Goal: Task Accomplishment & Management: Complete application form

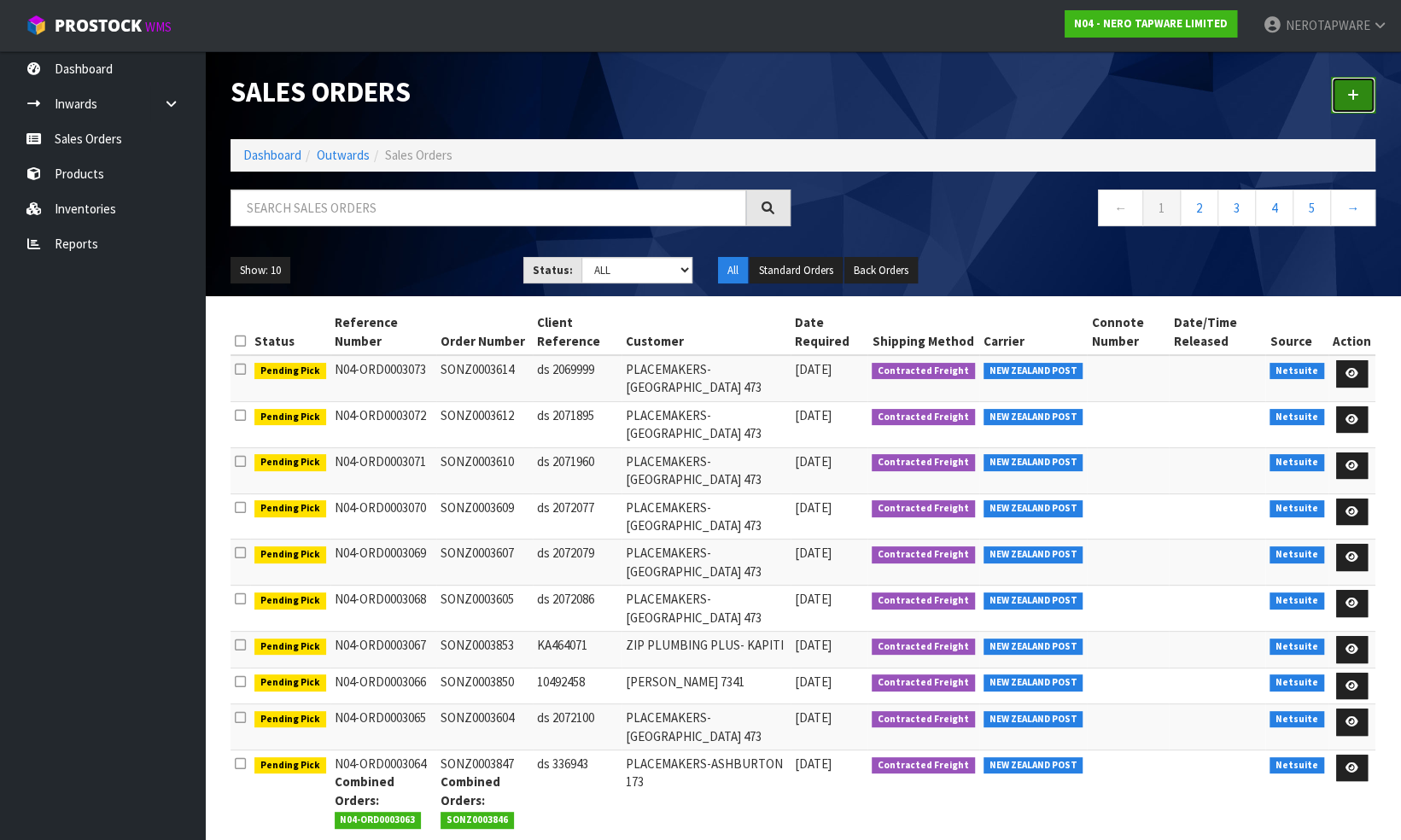
click at [1359, 89] on link at bounding box center [1353, 95] width 45 height 37
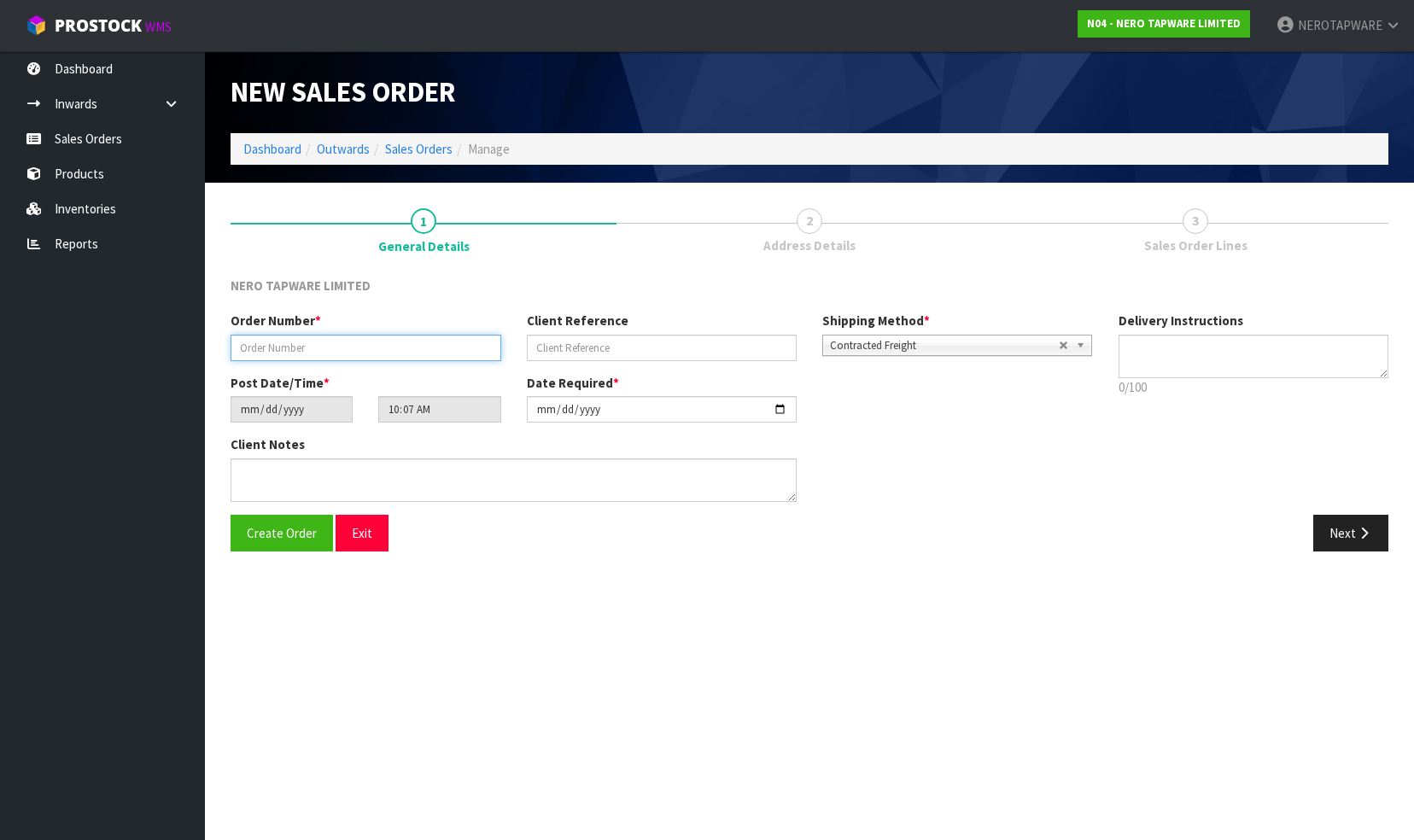
click at [329, 346] on input "text" at bounding box center [366, 348] width 271 height 27
click at [574, 276] on div "NERO TAPWARE LIMITED" at bounding box center [809, 293] width 1183 height 35
drag, startPoint x: 349, startPoint y: 534, endPoint x: 366, endPoint y: 536, distance: 17.1
click at [350, 534] on button "Exit" at bounding box center [362, 532] width 53 height 37
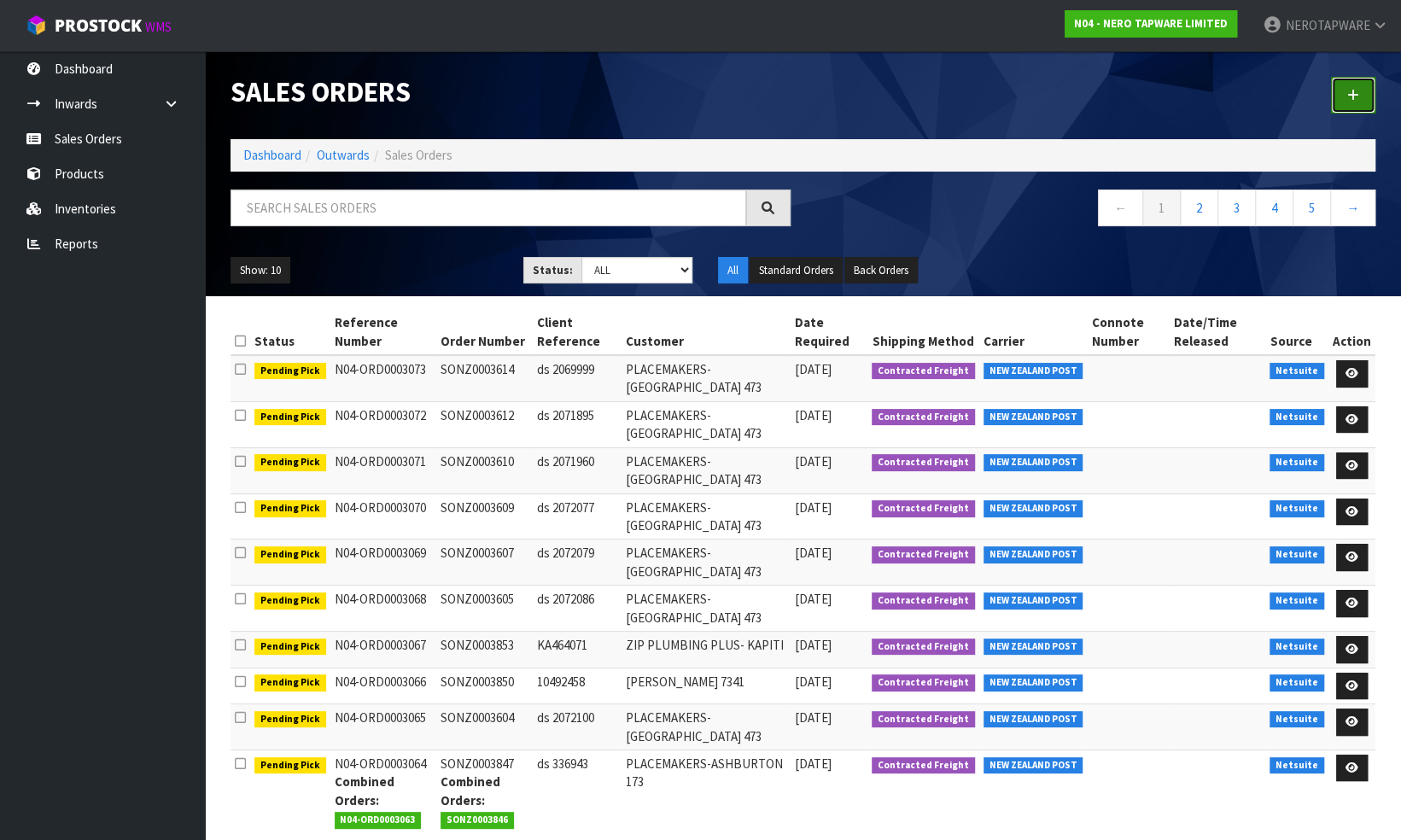
click at [1353, 98] on icon at bounding box center [1353, 95] width 12 height 12
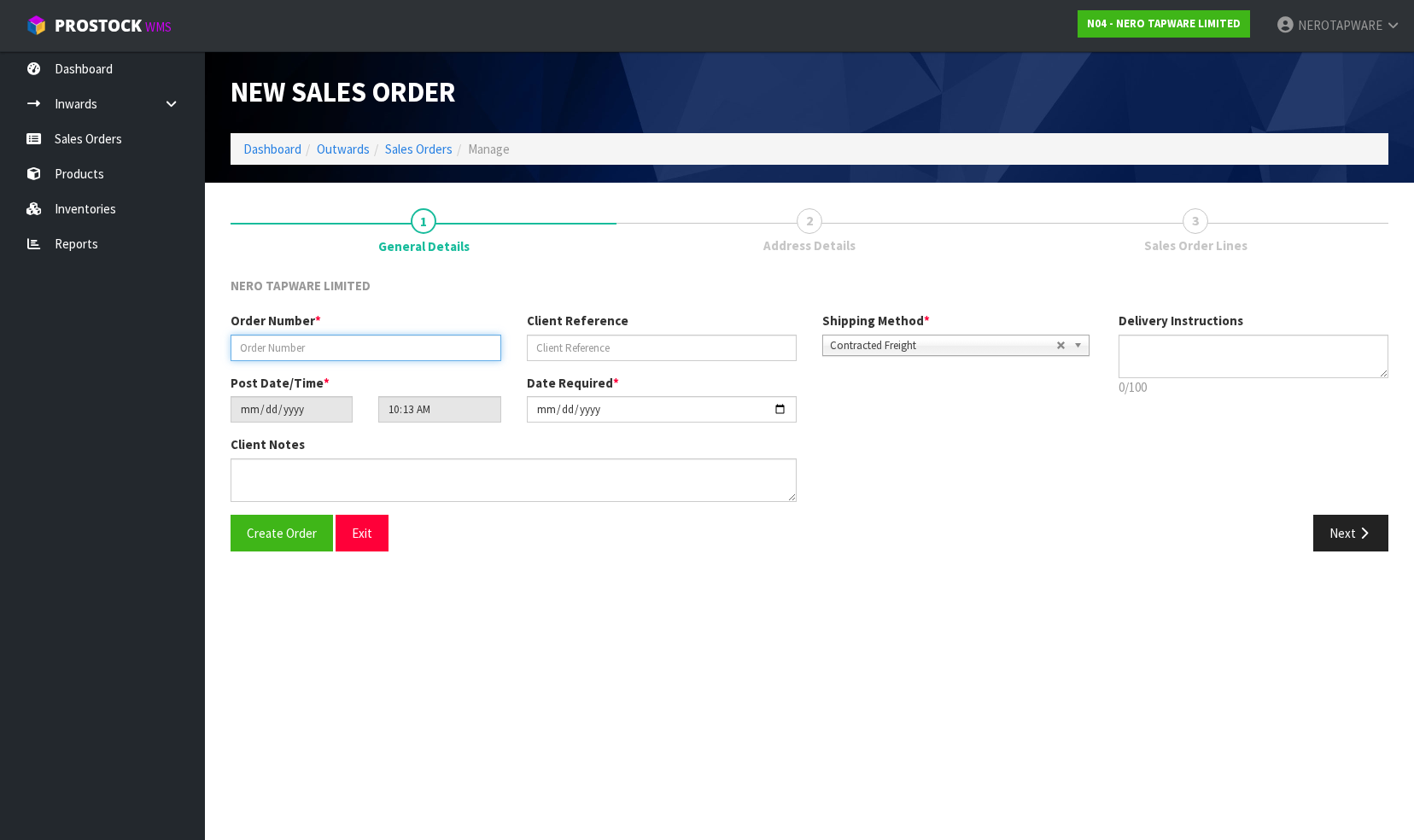
click at [300, 348] on input "text" at bounding box center [366, 348] width 271 height 27
paste input "SONZ0003772"
type input "SONZ0003772"
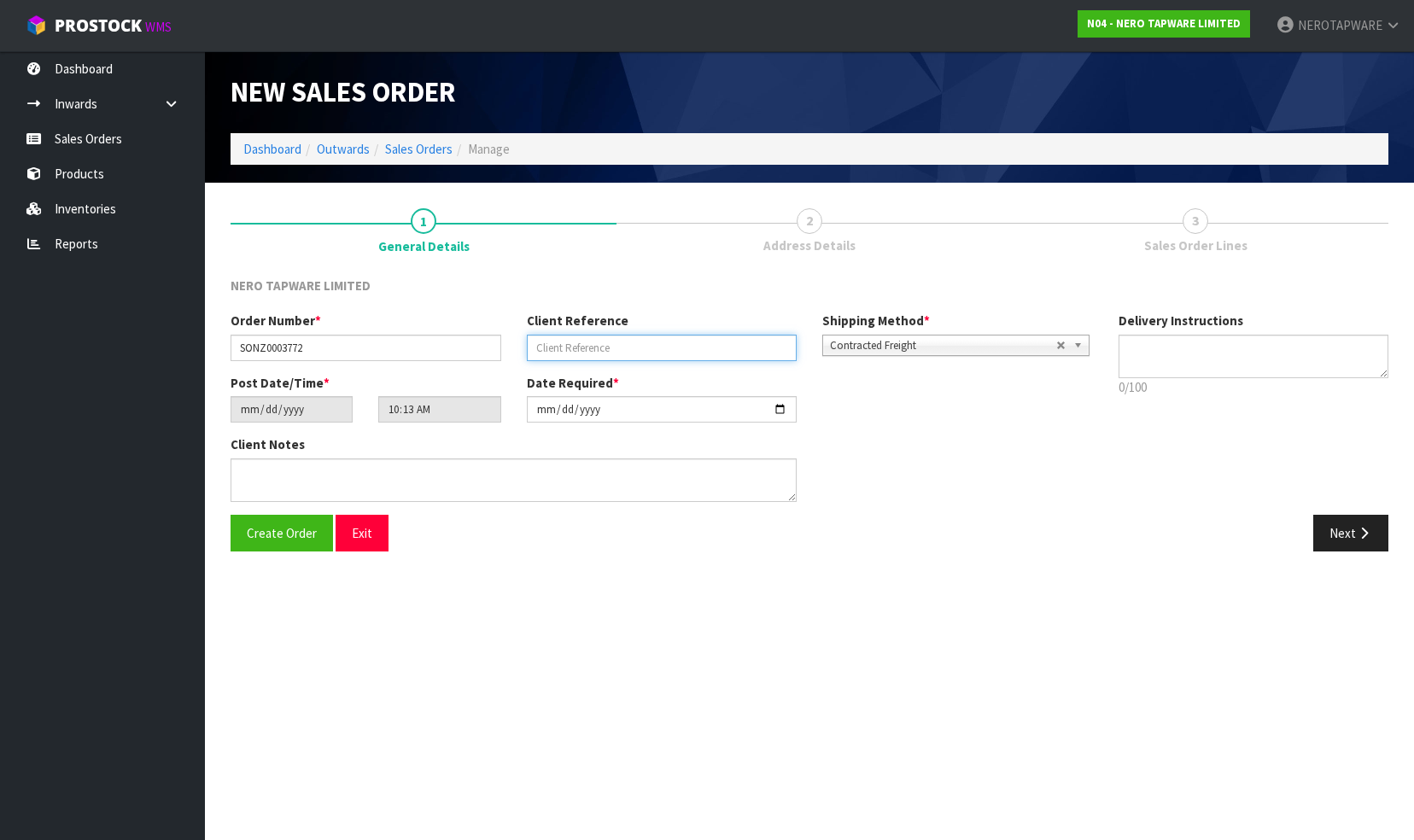
click at [635, 348] on input "text" at bounding box center [662, 348] width 271 height 27
click at [635, 353] on input "text" at bounding box center [662, 348] width 271 height 27
paste input "DS 2073046"
type input "DS 2073046"
click at [1077, 342] on b at bounding box center [1081, 345] width 15 height 20
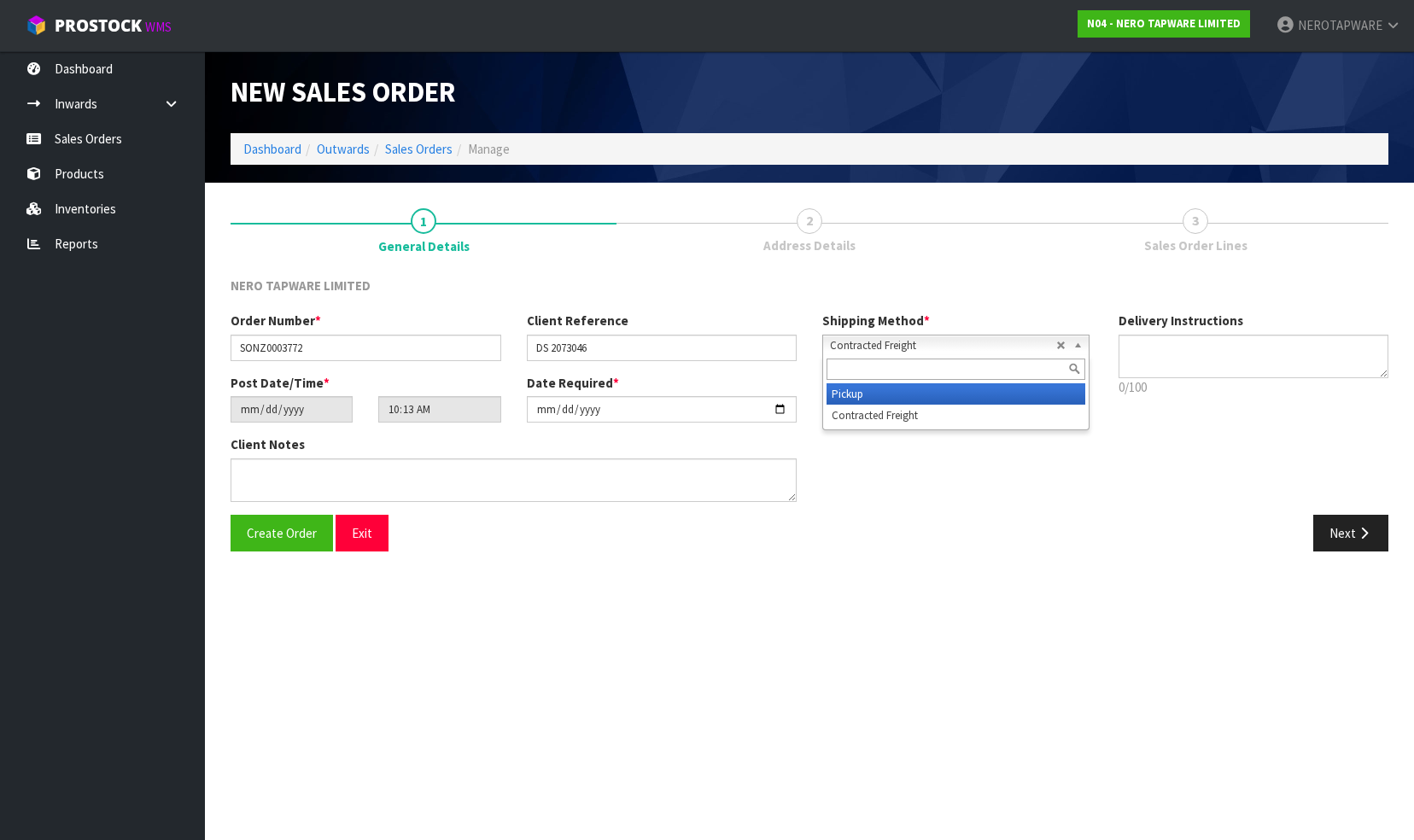
click at [951, 392] on li "Pickup" at bounding box center [956, 394] width 258 height 21
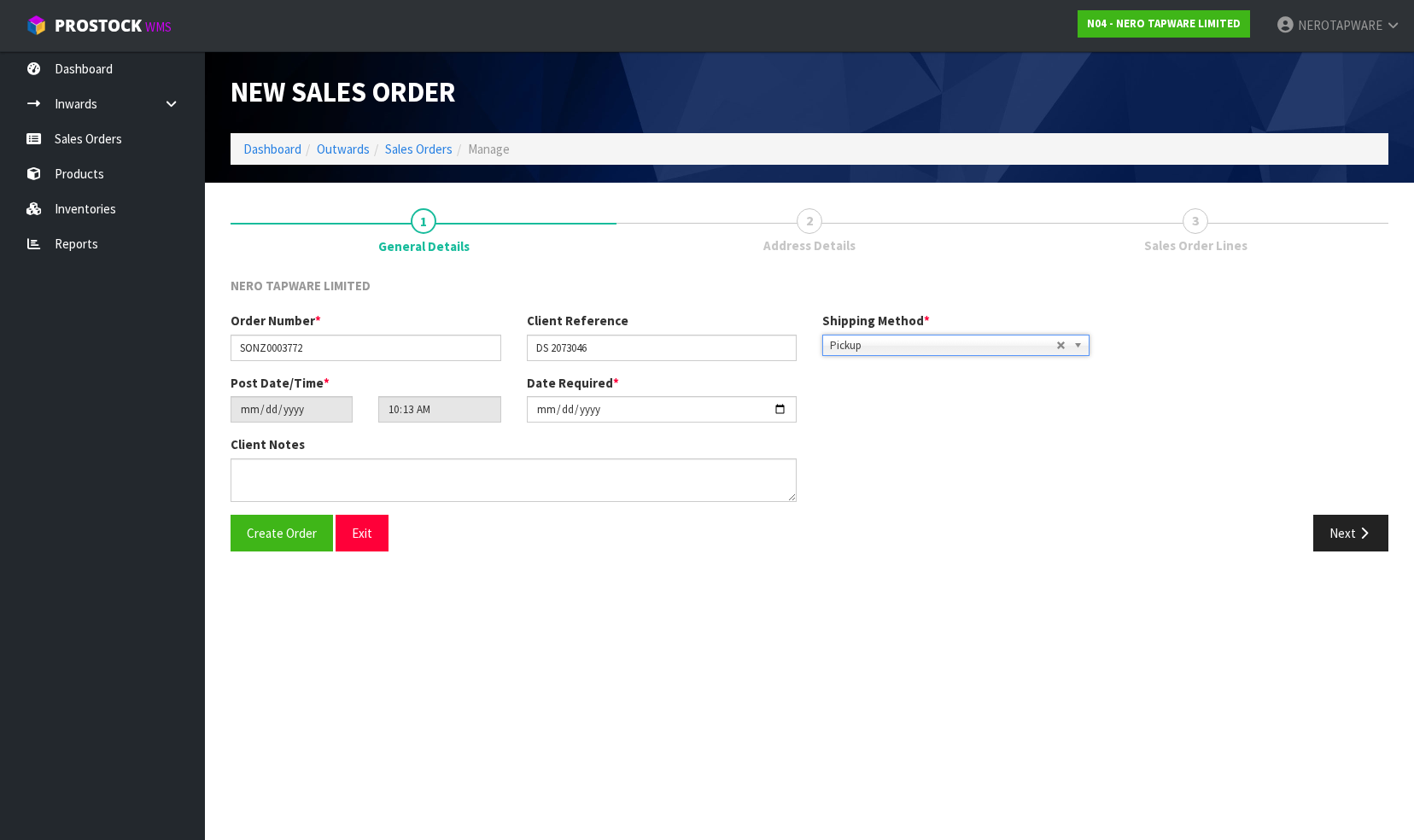
click at [946, 469] on div "Client Notes" at bounding box center [661, 475] width 888 height 79
click at [475, 475] on textarea at bounding box center [514, 480] width 566 height 44
type textarea "P"
type textarea "PICK UP TOGETHER WITH SONZ0003661/3662"
click at [1348, 537] on button "Next" at bounding box center [1350, 532] width 75 height 37
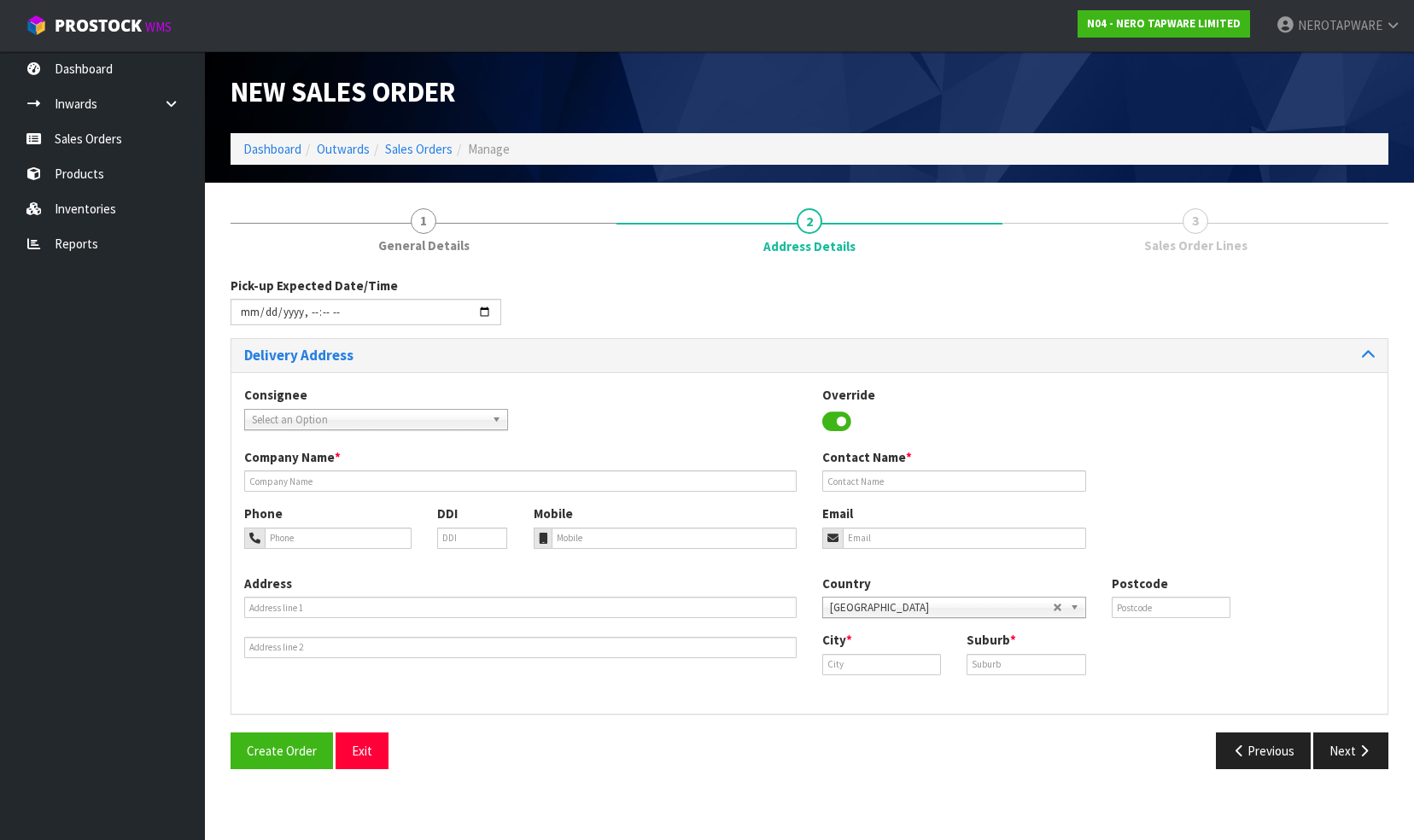
click at [432, 421] on span "Select an Option" at bounding box center [368, 420] width 234 height 21
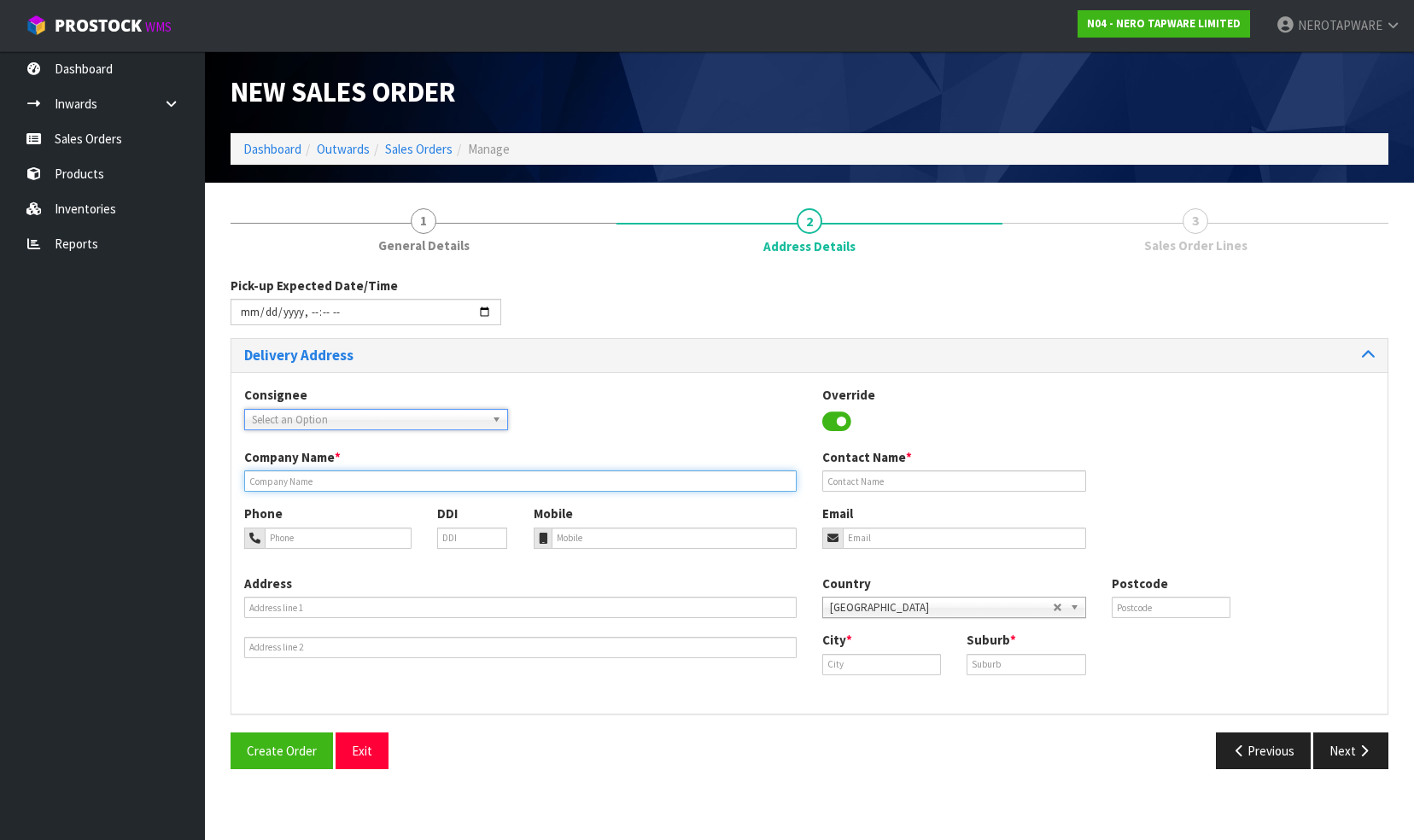
click at [399, 476] on input "text" at bounding box center [520, 481] width 553 height 21
type input "V"
paste input "PLACEMAKERS-[GEOGRAPHIC_DATA][PERSON_NAME] 479"
type input "PLACEMAKERS-[GEOGRAPHIC_DATA][PERSON_NAME] 479"
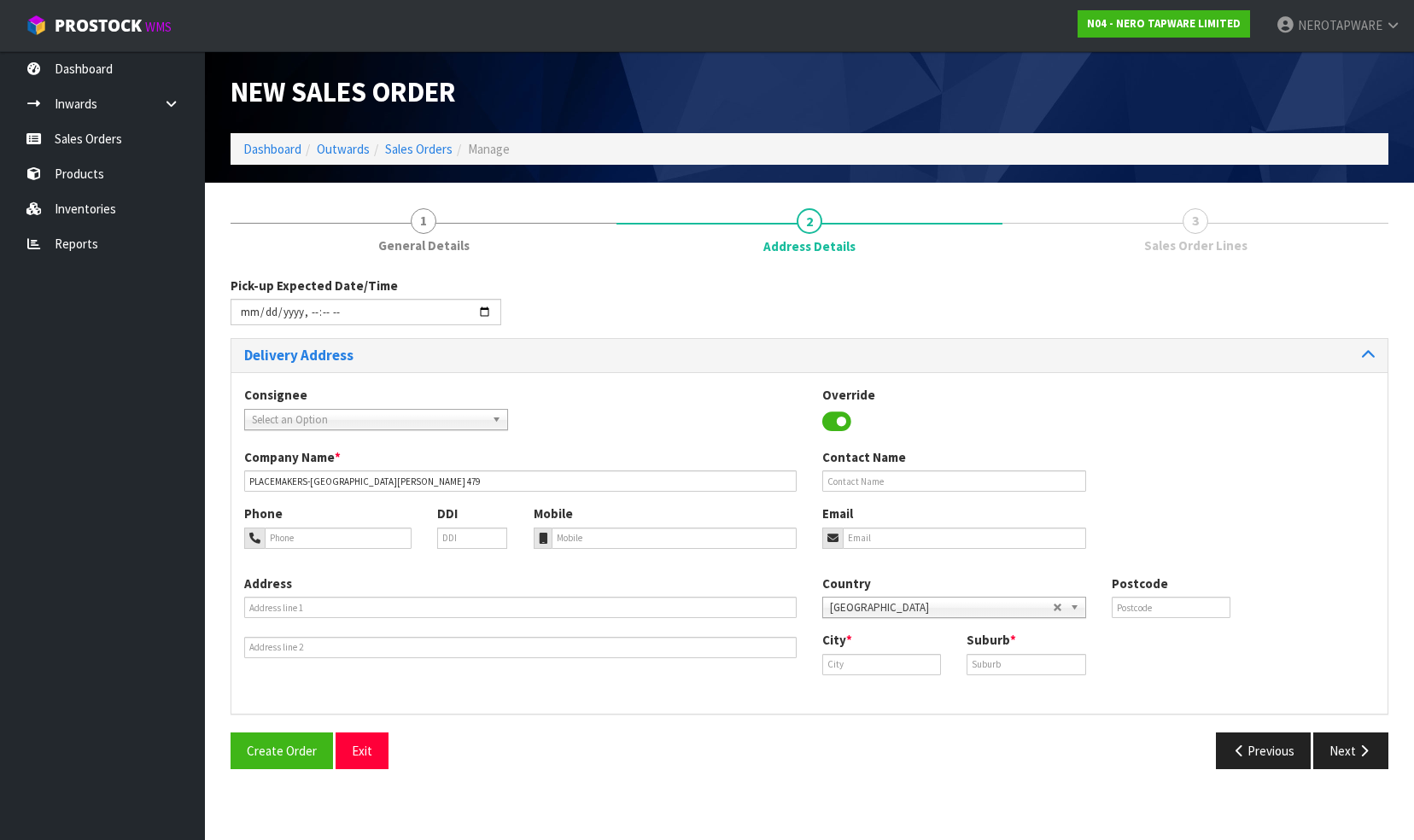
click at [1173, 506] on div "Phone DDI Mobile Email" at bounding box center [810, 539] width 1157 height 69
click at [360, 608] on input "text" at bounding box center [520, 607] width 553 height 21
type input "[STREET_ADDRESS] TAMAKI"
type input "2013"
type input "[STREET_ADDRESS] TAMAKI"
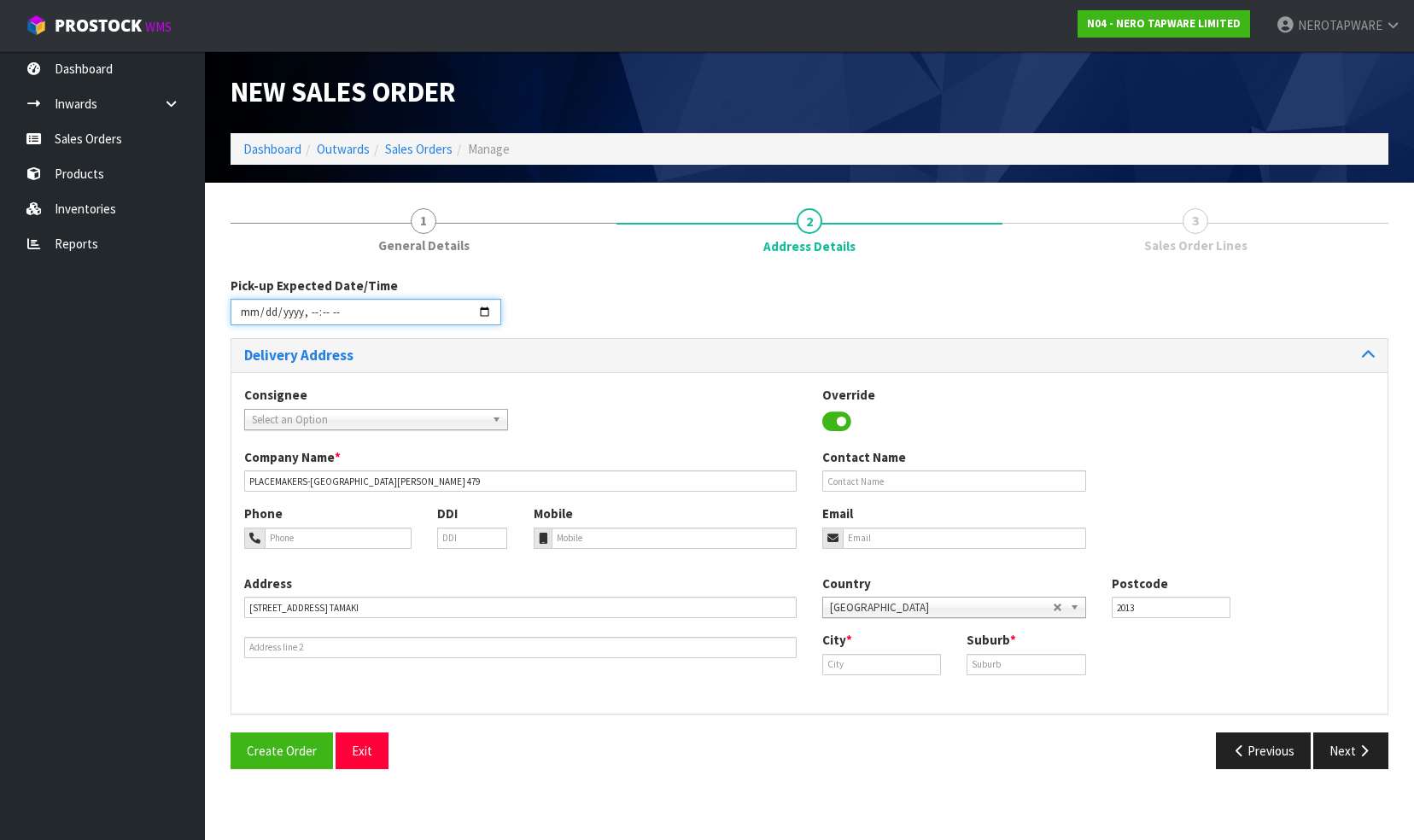
click at [481, 307] on input "datetime-local" at bounding box center [366, 312] width 271 height 27
type input "[DATE]T10:14"
click at [654, 300] on div "Pick-up Expected Date/Time" at bounding box center [809, 307] width 1183 height 62
click at [391, 607] on input "[STREET_ADDRESS] TAMAKI" at bounding box center [520, 607] width 553 height 21
drag, startPoint x: 387, startPoint y: 607, endPoint x: 199, endPoint y: 607, distance: 188.0
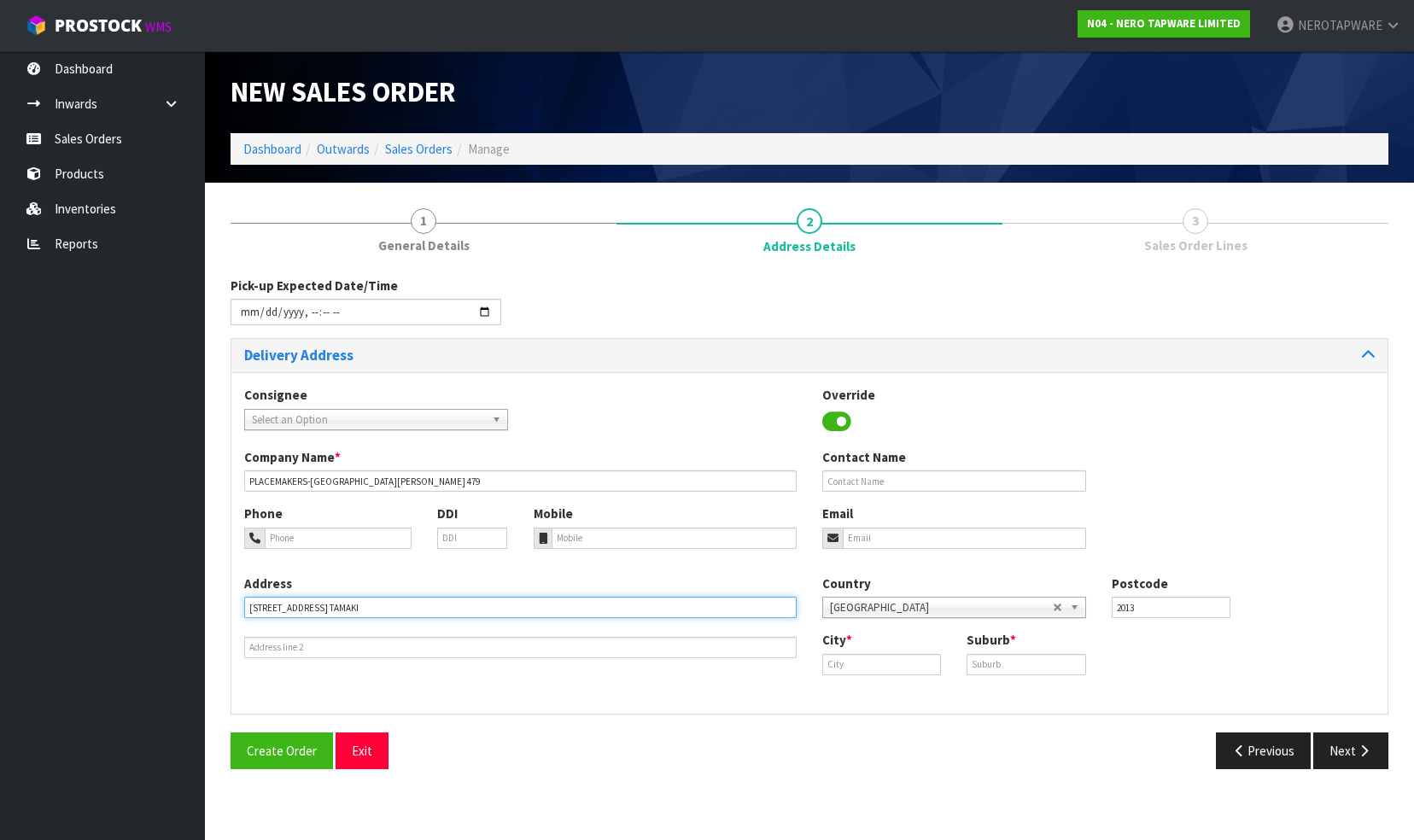
click at [199, 607] on body "Toggle navigation ProStock WMS N04 - NERO TAPWARE LIMITED NEROTAPWARE Logout Da…" at bounding box center [707, 420] width 1414 height 840
paste input "-[STREET_ADDRESS][PERSON_NAME]"
type input "[STREET_ADDRESS][PERSON_NAME]"
click at [502, 686] on div "Address [STREET_ADDRESS][PERSON_NAME] Country [GEOGRAPHIC_DATA] [GEOGRAPHIC_DAT…" at bounding box center [810, 637] width 1157 height 126
click at [1157, 607] on input "2013" at bounding box center [1171, 607] width 119 height 21
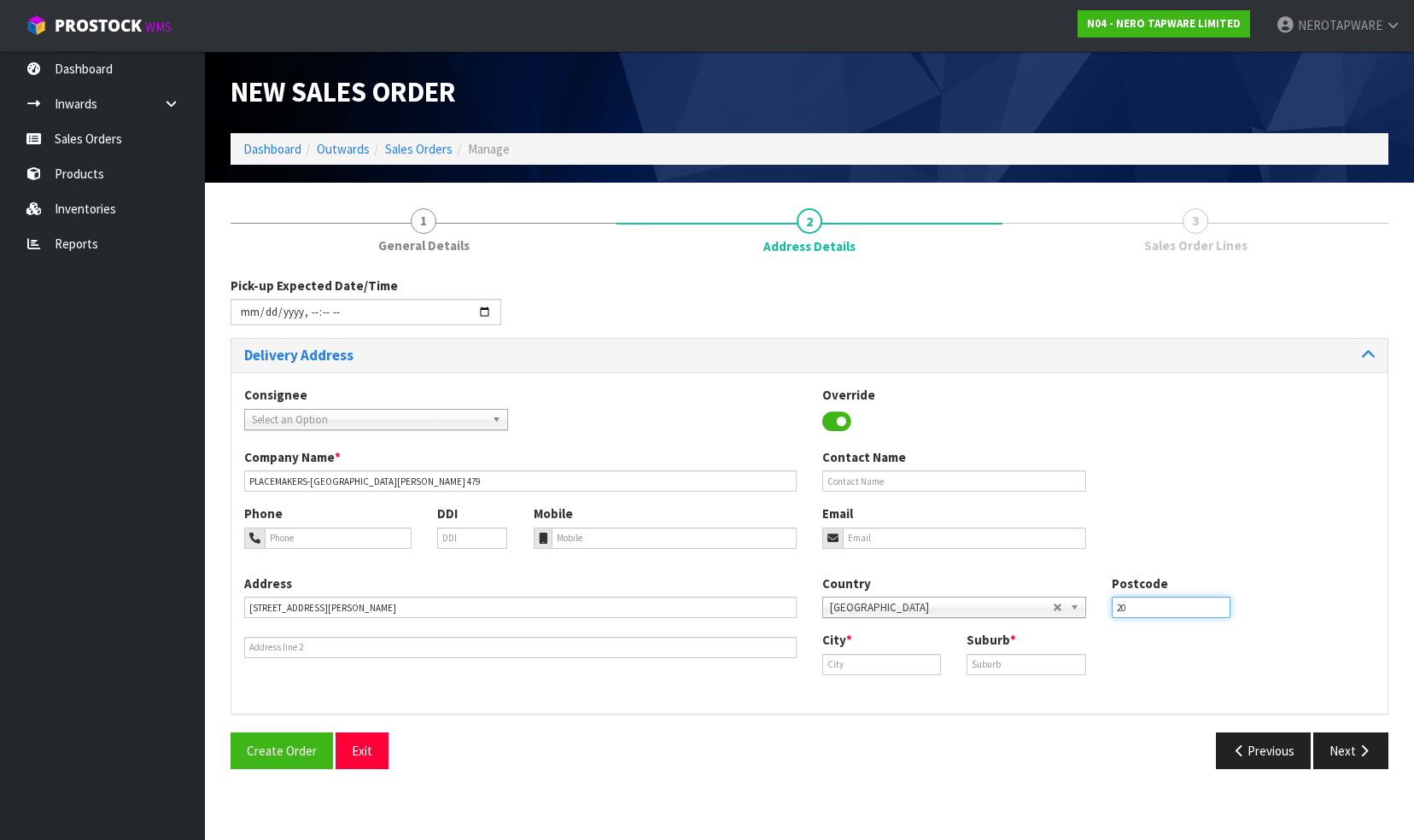
type input "2"
type input "0640"
click at [894, 664] on input "text" at bounding box center [881, 664] width 119 height 21
drag, startPoint x: 891, startPoint y: 697, endPoint x: 956, endPoint y: 683, distance: 66.5
click at [893, 697] on strong "[GEOGRAPHIC_DATA]" at bounding box center [902, 692] width 123 height 16
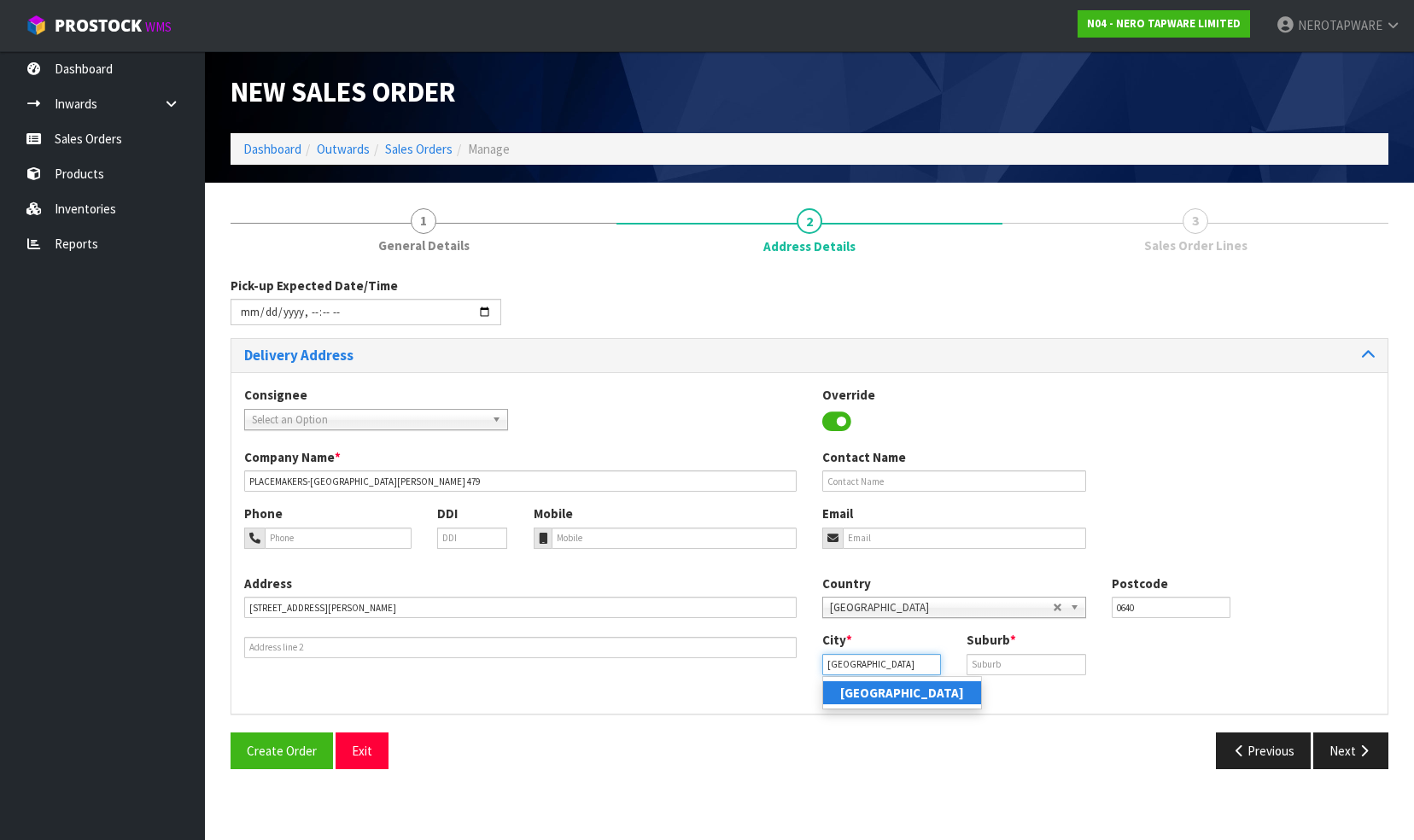
type input "[GEOGRAPHIC_DATA]"
click at [1018, 672] on input "text" at bounding box center [1026, 664] width 119 height 21
type input "NEW [PERSON_NAME]"
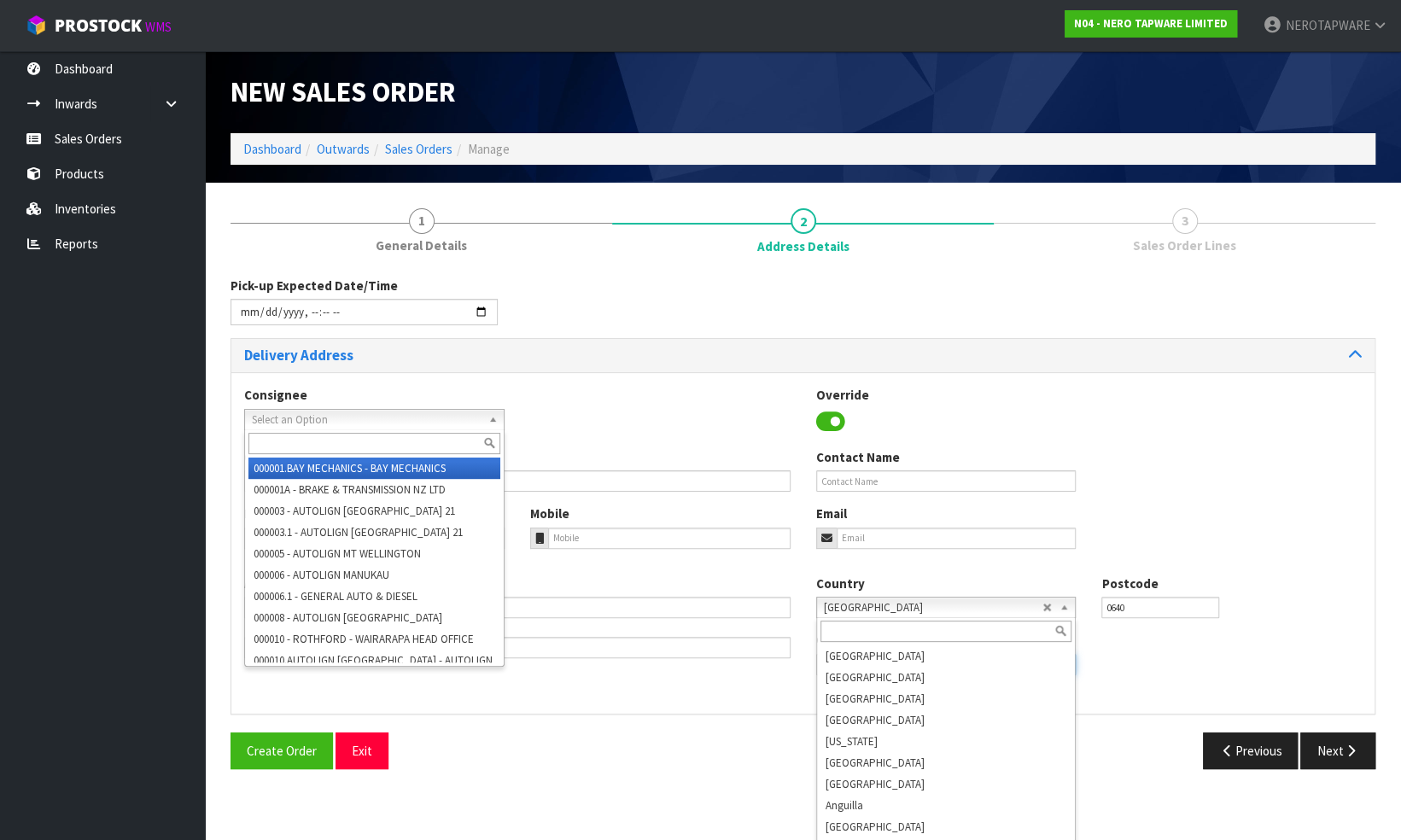
scroll to position [3188, 0]
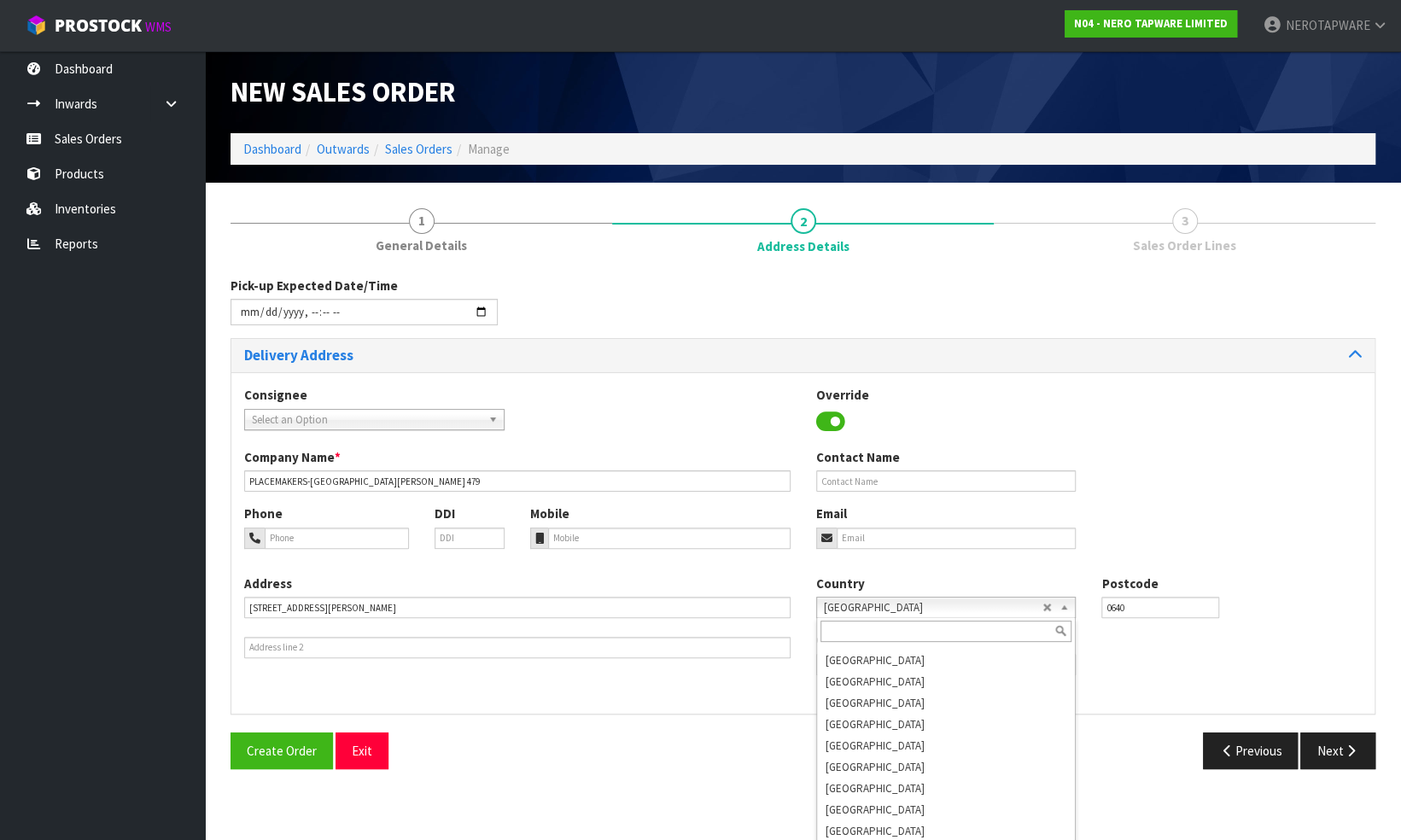
click at [1032, 411] on div "Override" at bounding box center [945, 411] width 286 height 49
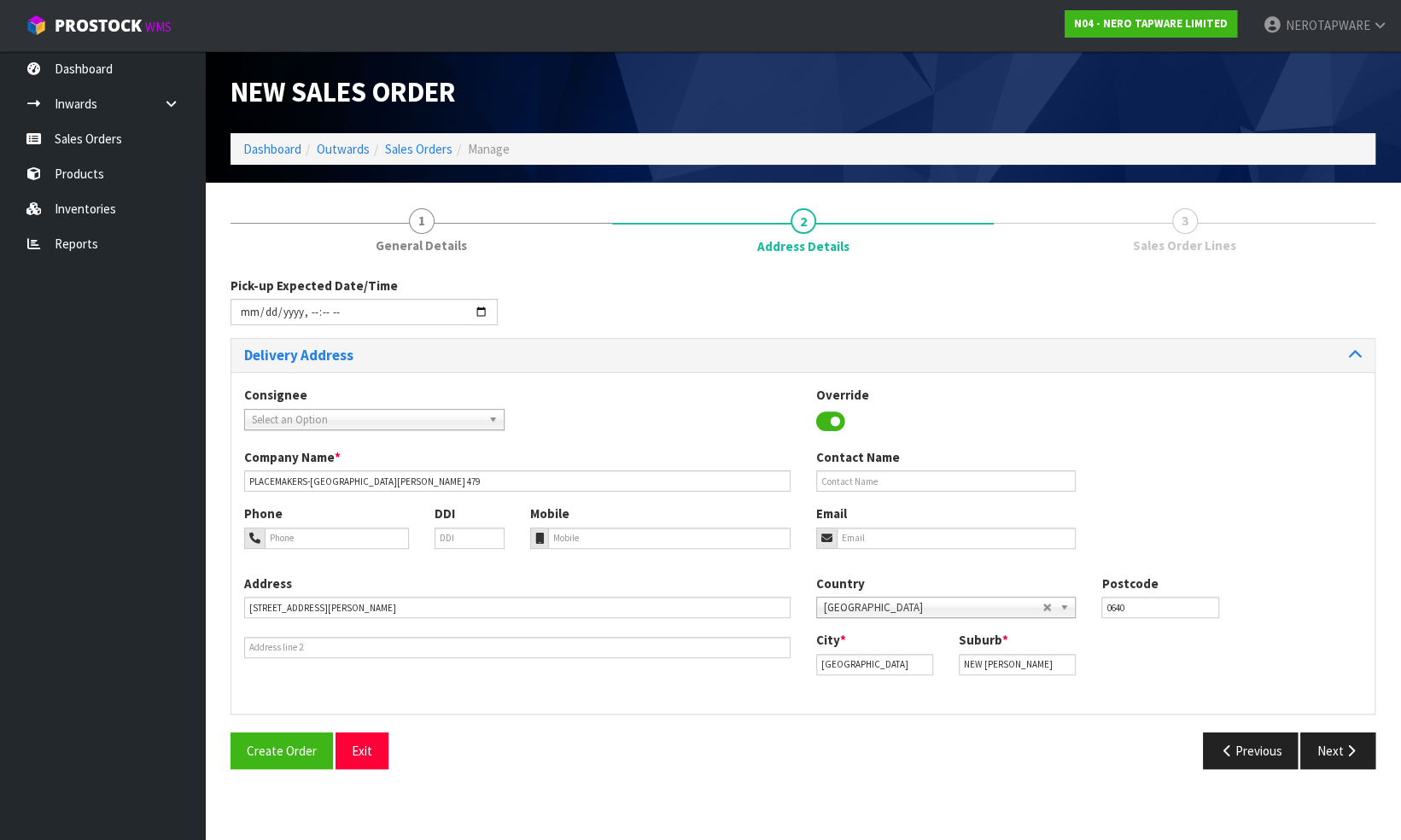
click at [903, 700] on div "Consignee 000001.BAY MECHANICS - BAY MECHANICS 000001A - BRAKE & TRANSMISSION N…" at bounding box center [803, 543] width 1143 height 342
click at [1327, 745] on button "Next" at bounding box center [1337, 751] width 75 height 37
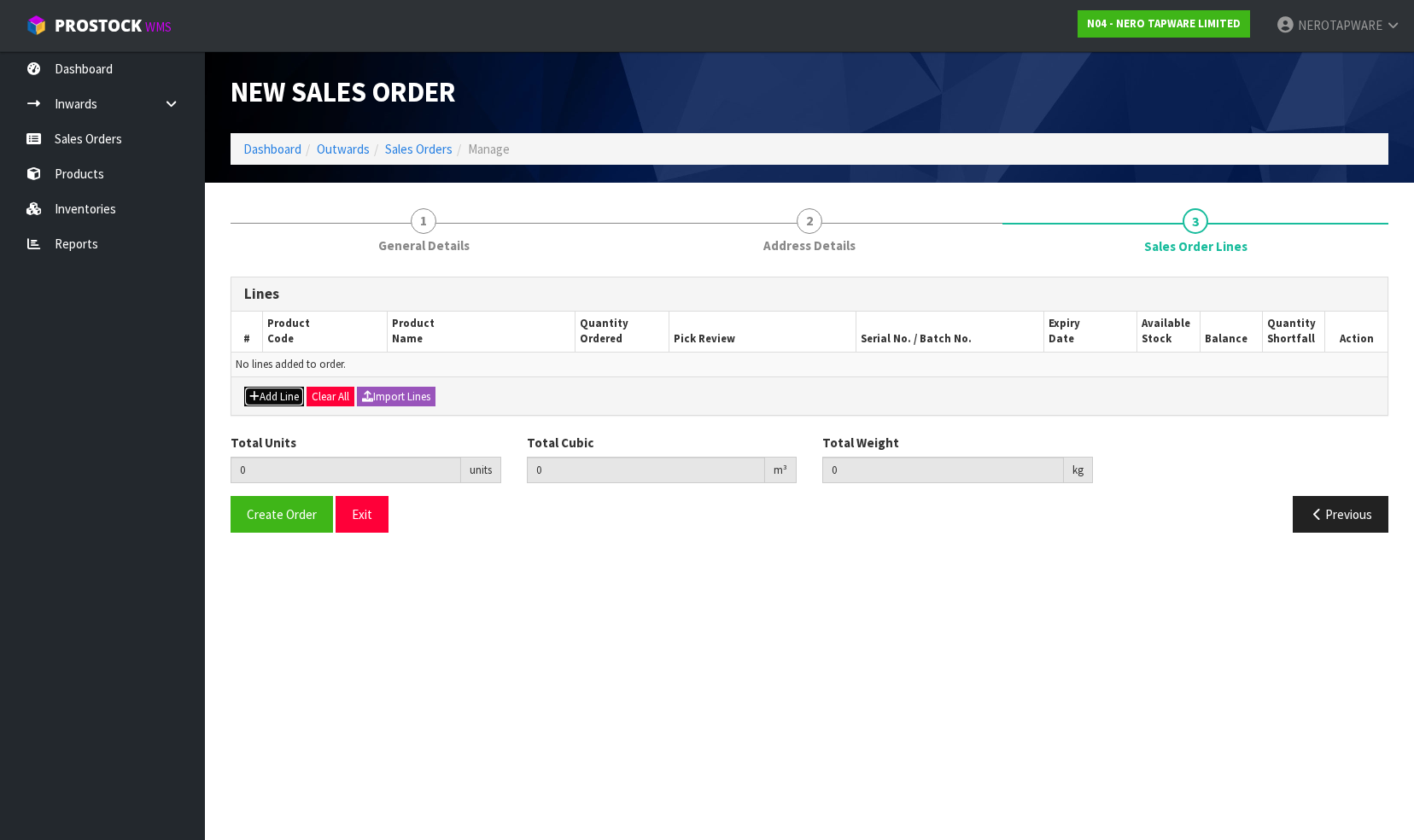
click at [273, 395] on button "Add Line" at bounding box center [273, 397] width 60 height 21
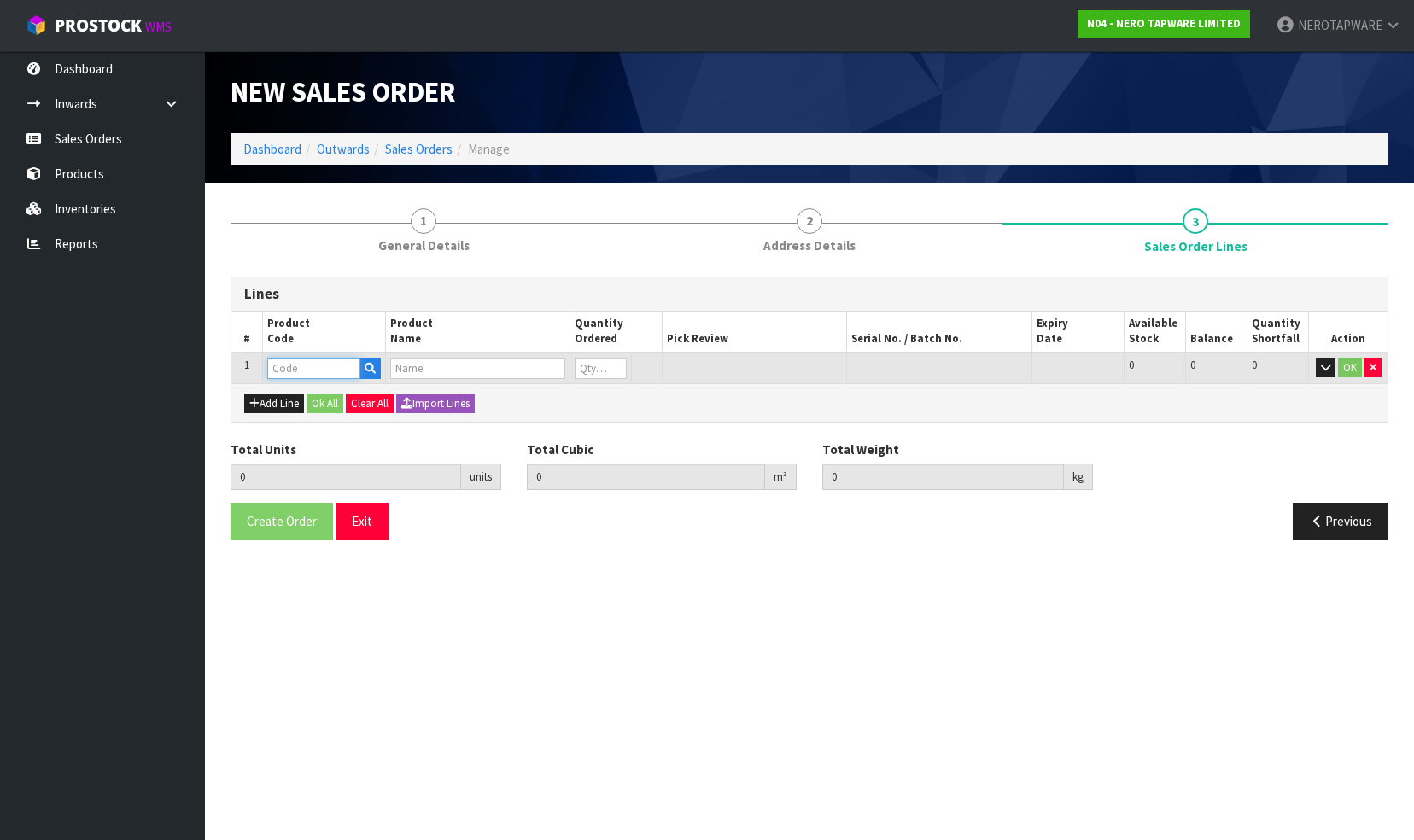
click at [298, 367] on input "text" at bounding box center [313, 368] width 93 height 21
paste input "NR250810CTGM"
type input "NR250810CTGM"
type input "0.000000"
type input "0.000"
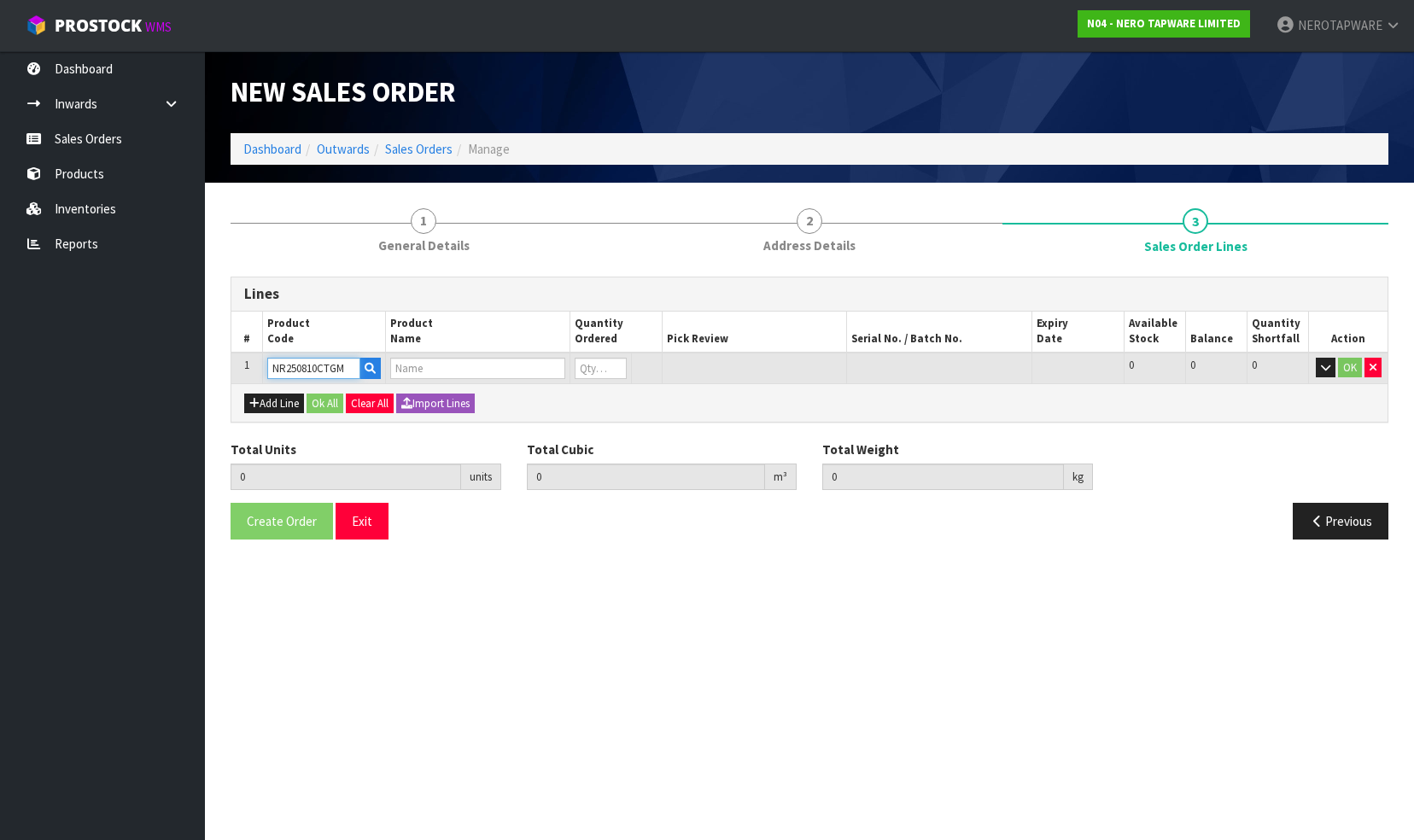
type input "DOLCE WALL BASIN/BATH MIXER SEPARATE BACK PLATE TRIM KITS ONLY GUN METAL"
type input "0"
type input "NR250810CTGM"
type input "1"
type input "0.002514"
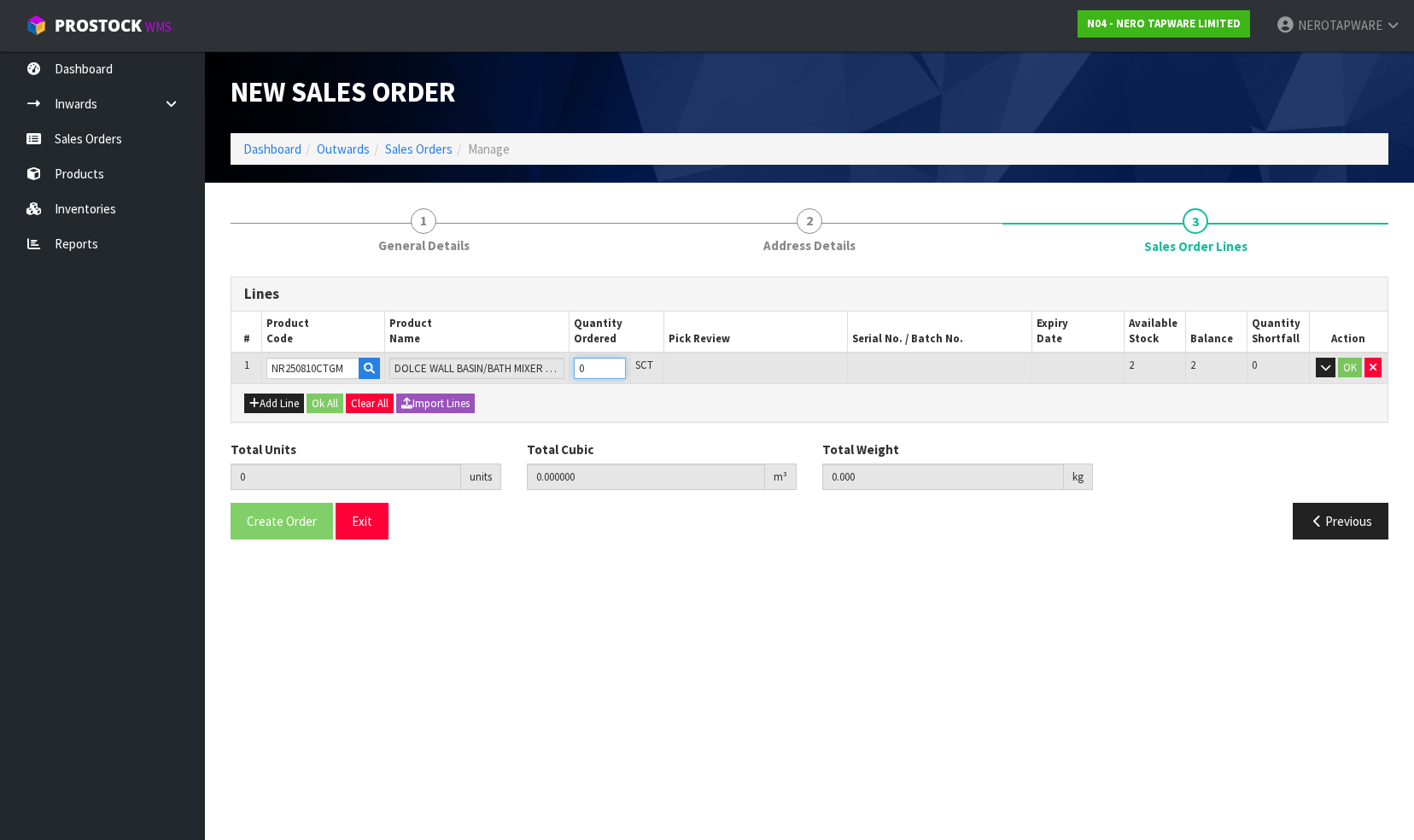
type input "0.76"
type input "1"
click at [615, 365] on input "1" at bounding box center [599, 368] width 52 height 21
type input "2"
type input "0.005028"
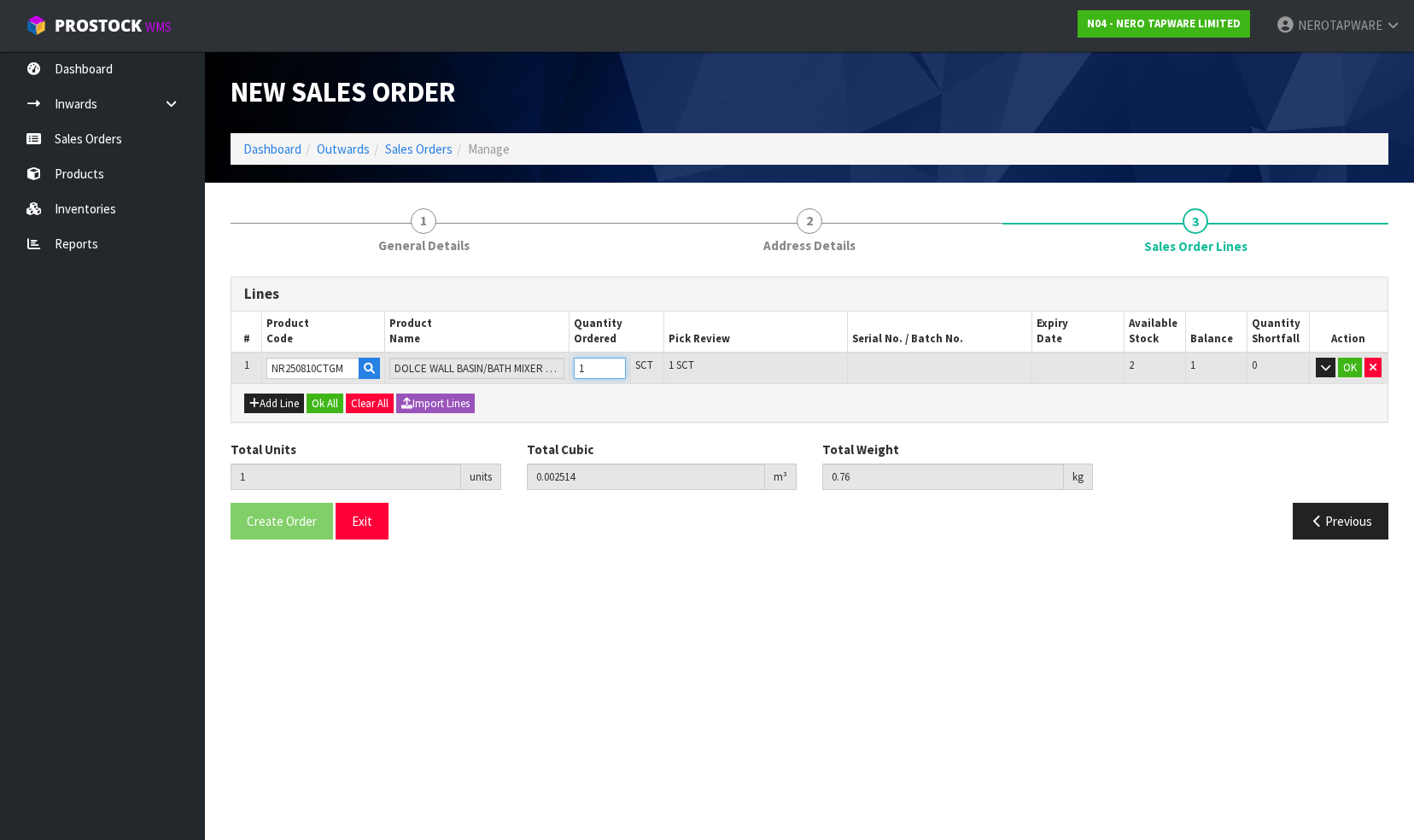
type input "1.52"
type input "2"
click at [615, 365] on input "2" at bounding box center [599, 368] width 52 height 21
click at [623, 406] on div "Add Line Ok All Clear All Import Lines" at bounding box center [810, 402] width 1157 height 38
click at [1350, 367] on button "OK" at bounding box center [1349, 368] width 24 height 21
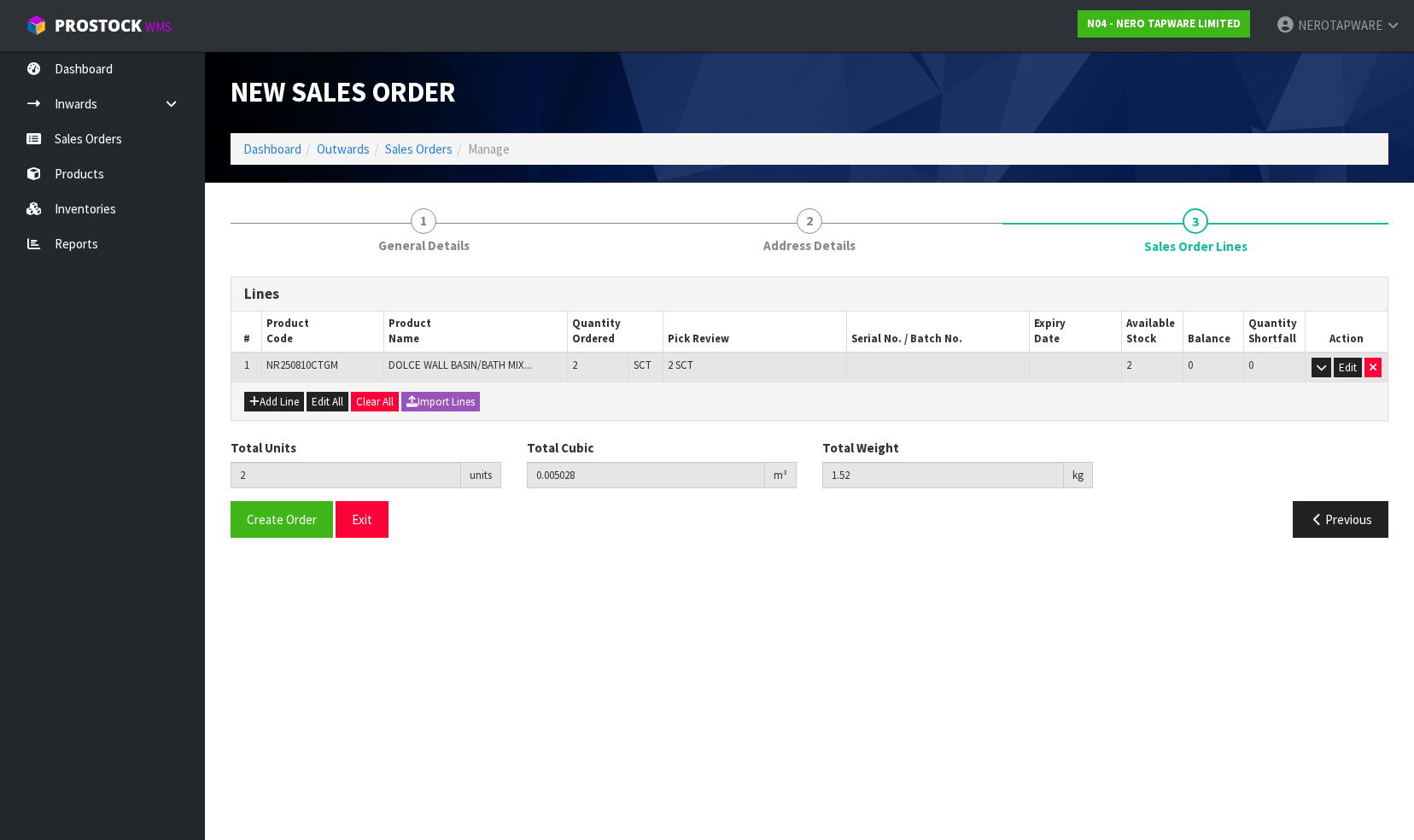
click at [903, 586] on section "New Sales Order Dashboard Outwards Sales Orders Manage New Sales Order Dashboar…" at bounding box center [707, 420] width 1414 height 840
click at [259, 518] on span "Create Order" at bounding box center [282, 519] width 70 height 16
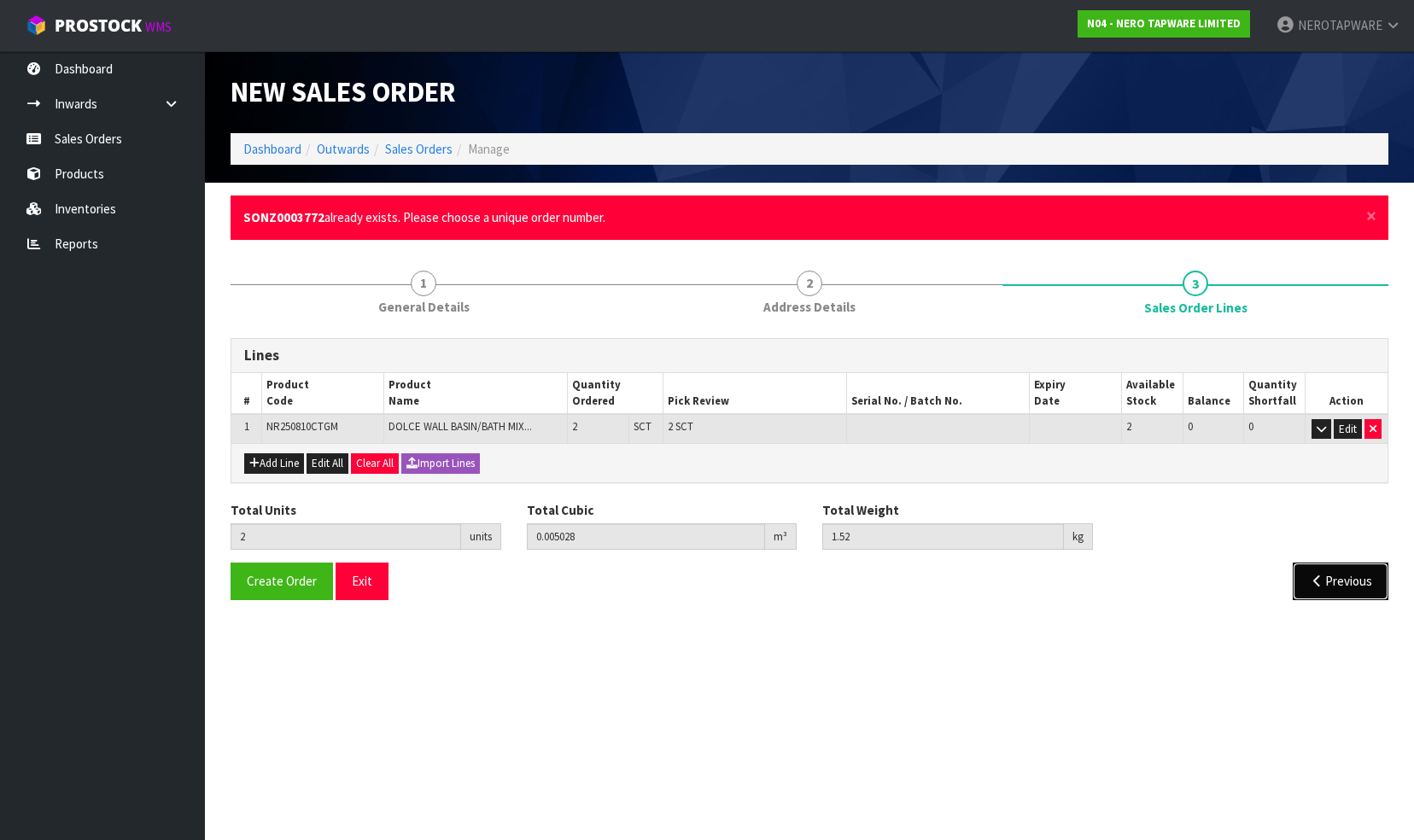
click at [1320, 580] on icon "button" at bounding box center [1317, 580] width 16 height 12
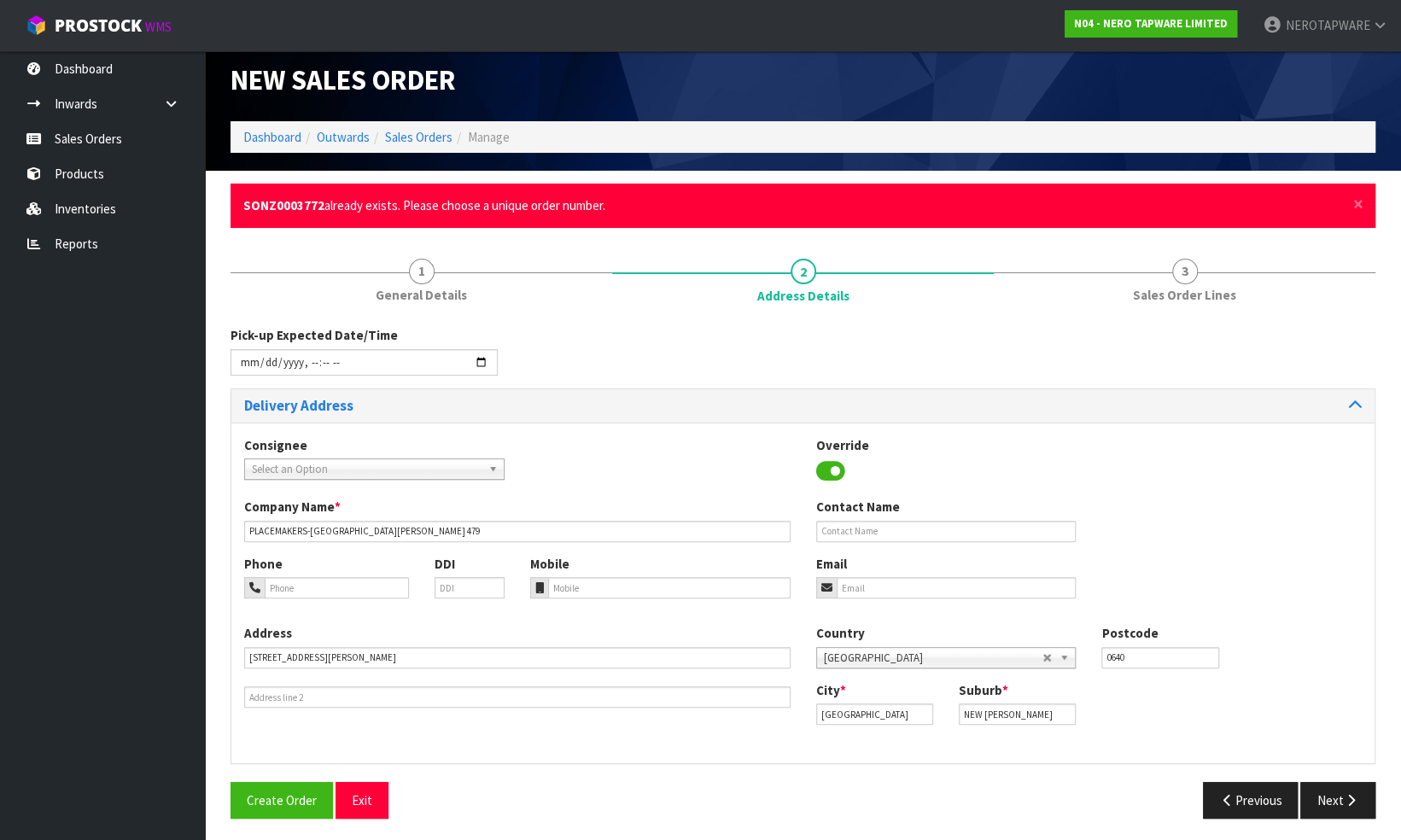
scroll to position [15, 0]
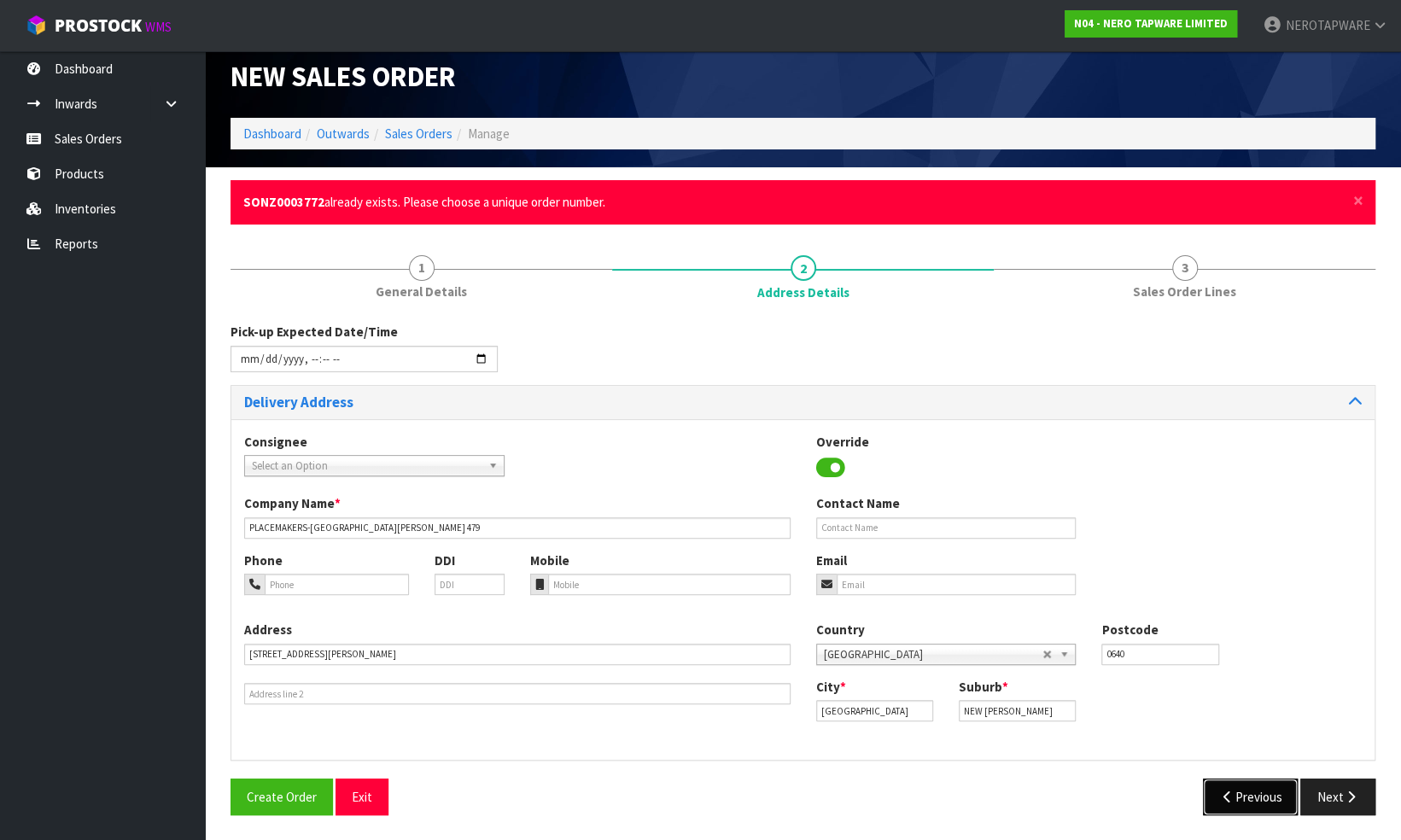
click at [1231, 797] on icon "button" at bounding box center [1226, 796] width 16 height 12
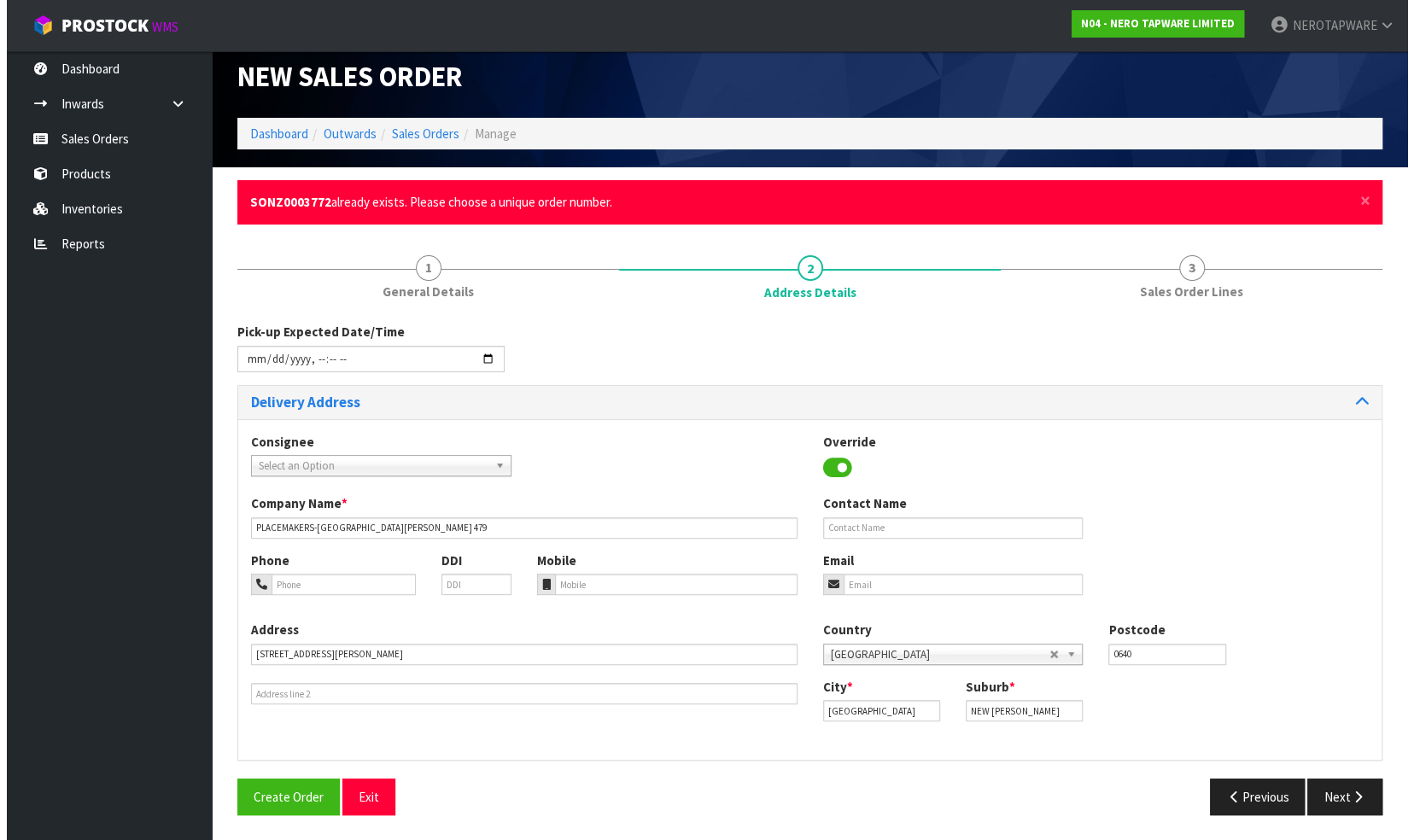
scroll to position [0, 0]
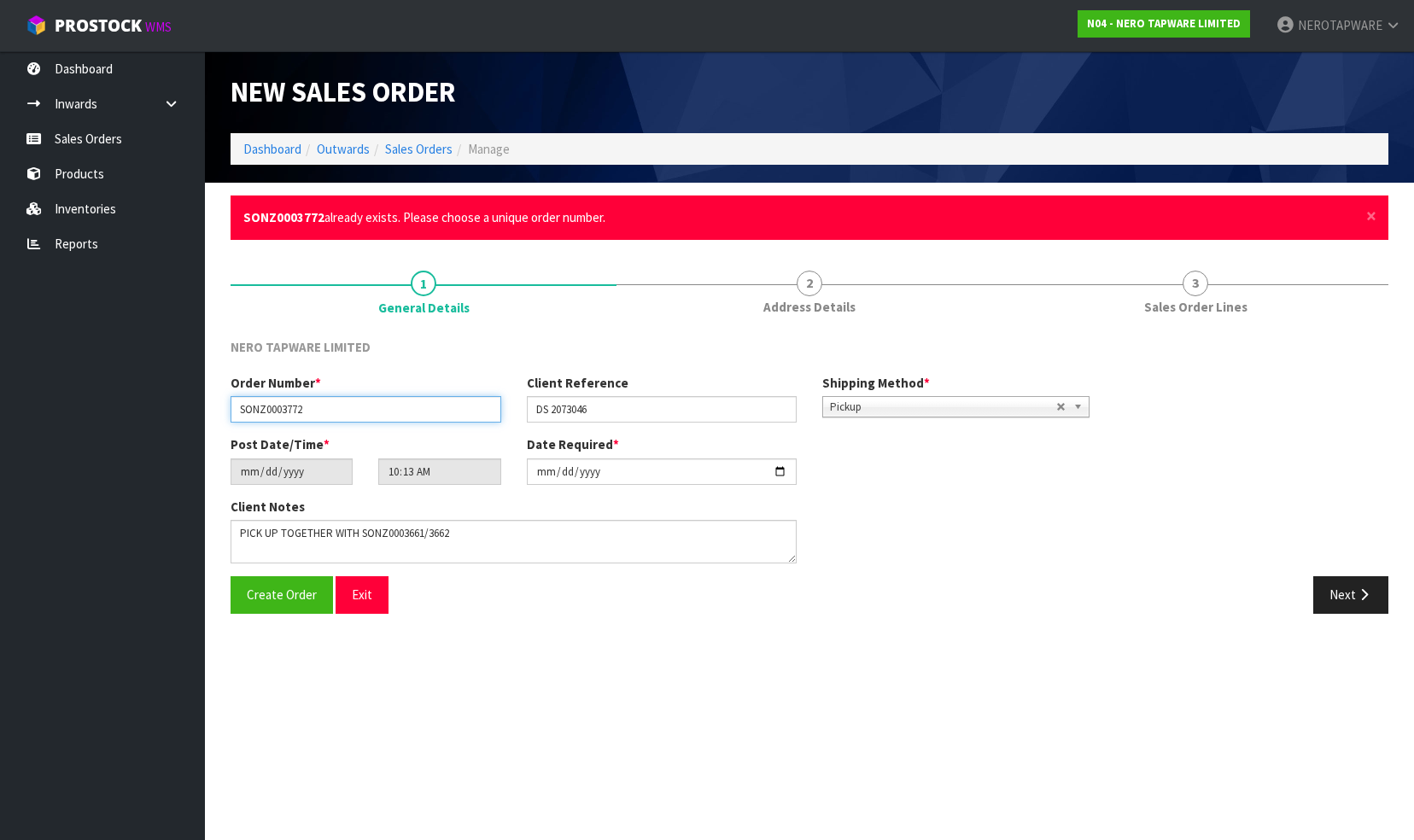
click at [328, 406] on input "SONZ0003772" at bounding box center [366, 409] width 271 height 27
click at [1026, 576] on div "Next" at bounding box center [1105, 594] width 592 height 37
click at [373, 408] on input "SONZ0003772 PICK UP" at bounding box center [366, 409] width 271 height 27
click at [282, 600] on span "Create Order" at bounding box center [282, 594] width 70 height 16
click at [338, 411] on input "SONZ0003772" at bounding box center [366, 409] width 271 height 27
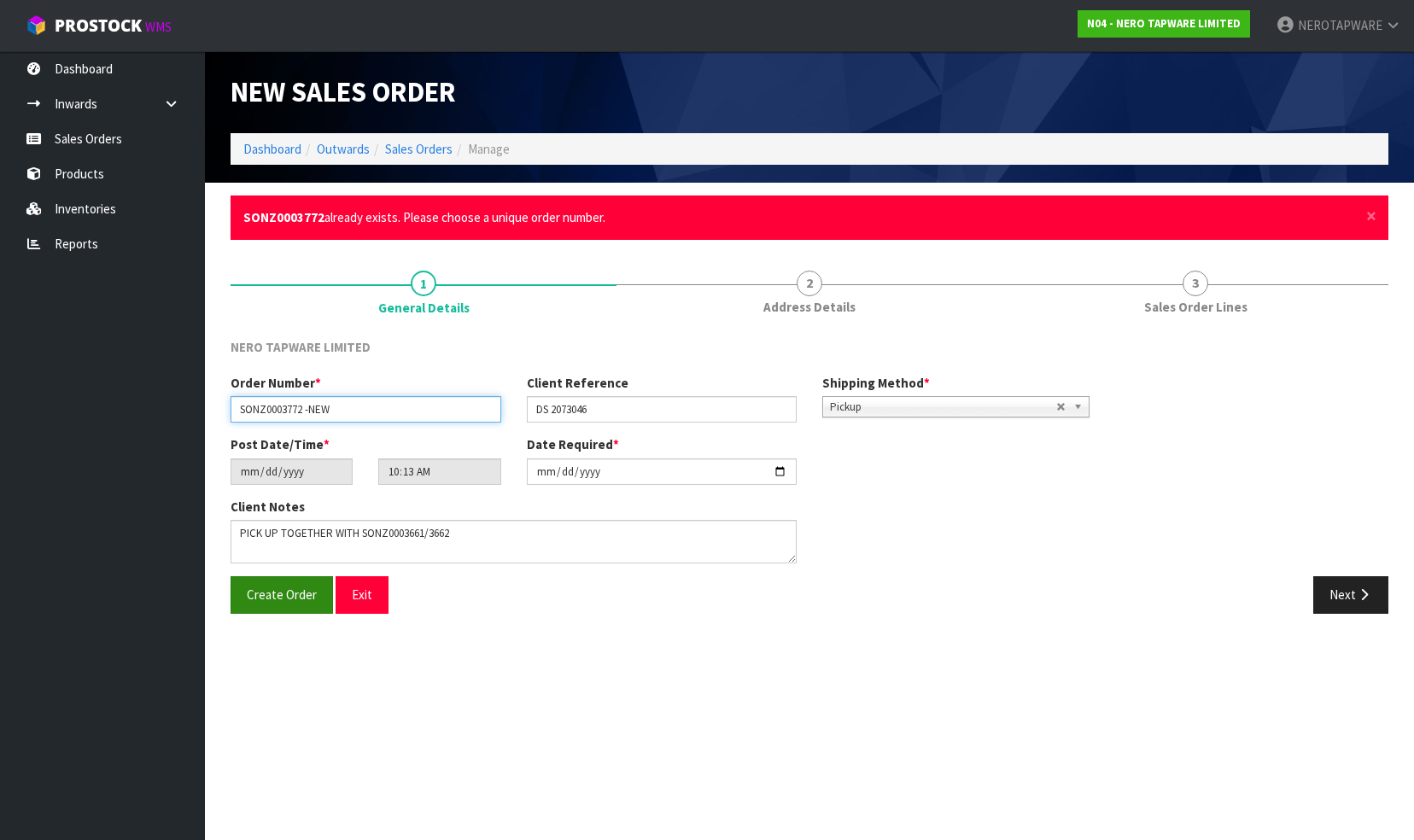
type input "SONZ0003772 -NEW"
click at [280, 588] on span "Create Order" at bounding box center [282, 594] width 70 height 16
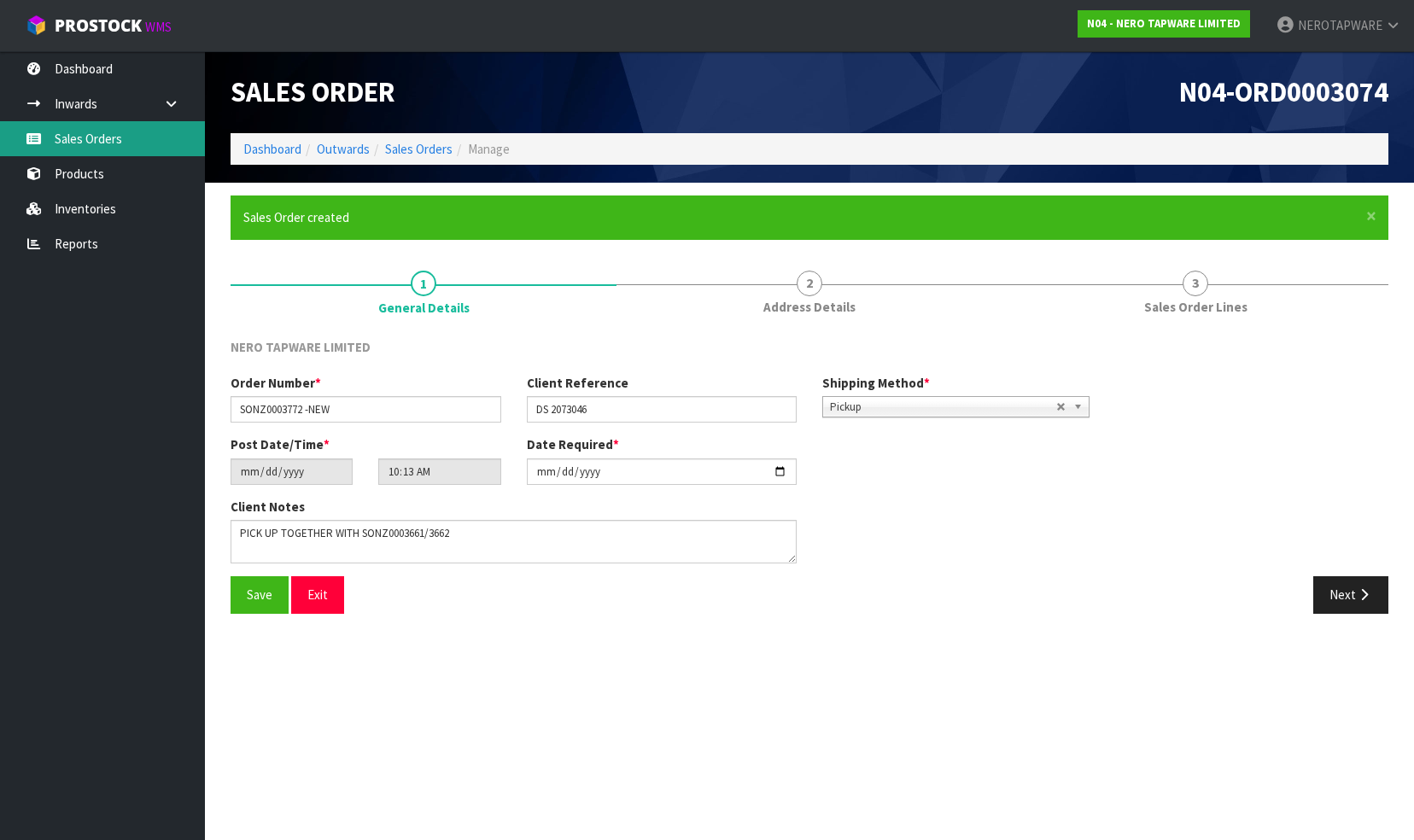
click at [106, 140] on link "Sales Orders" at bounding box center [103, 139] width 205 height 35
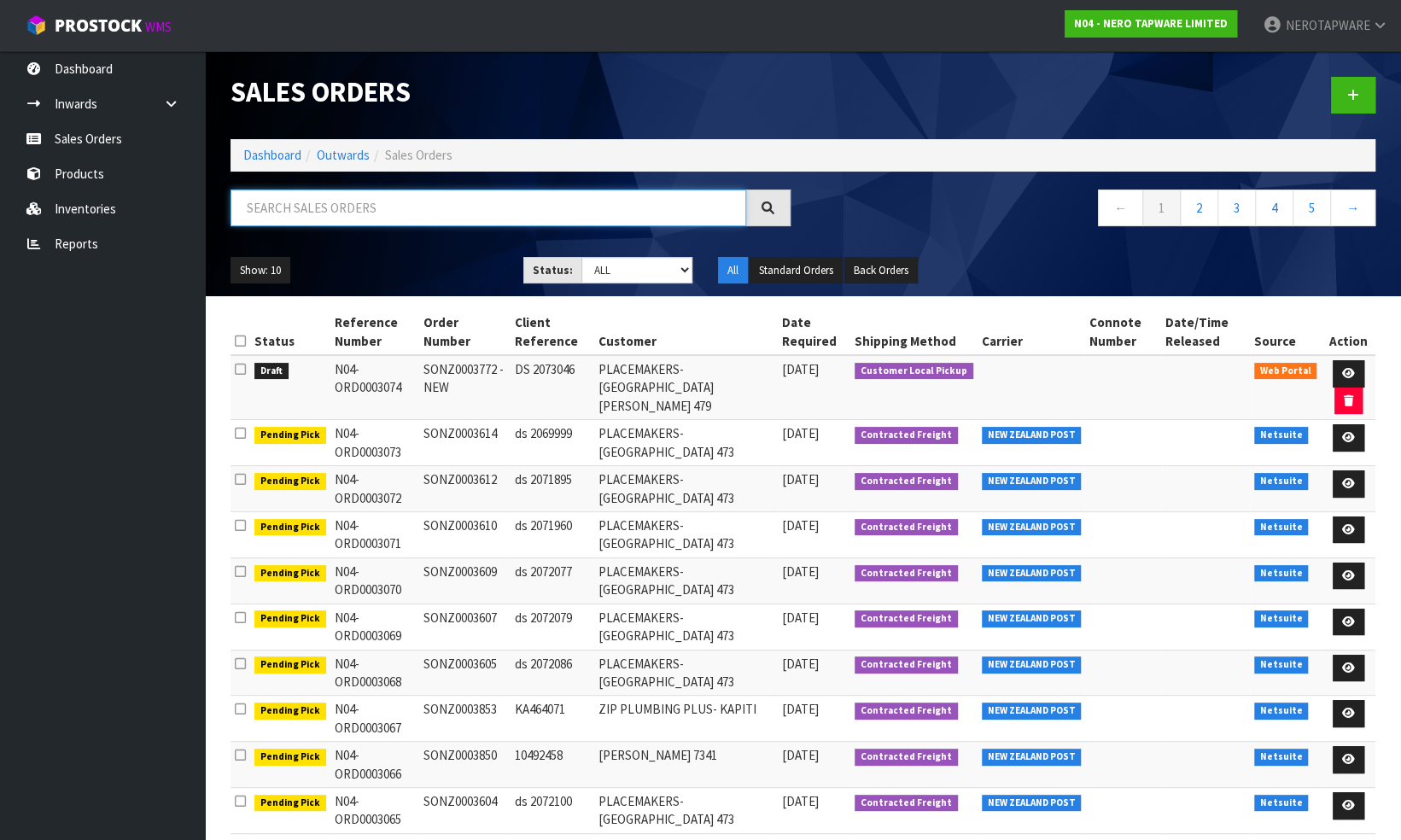
click at [335, 213] on input "text" at bounding box center [488, 208] width 515 height 37
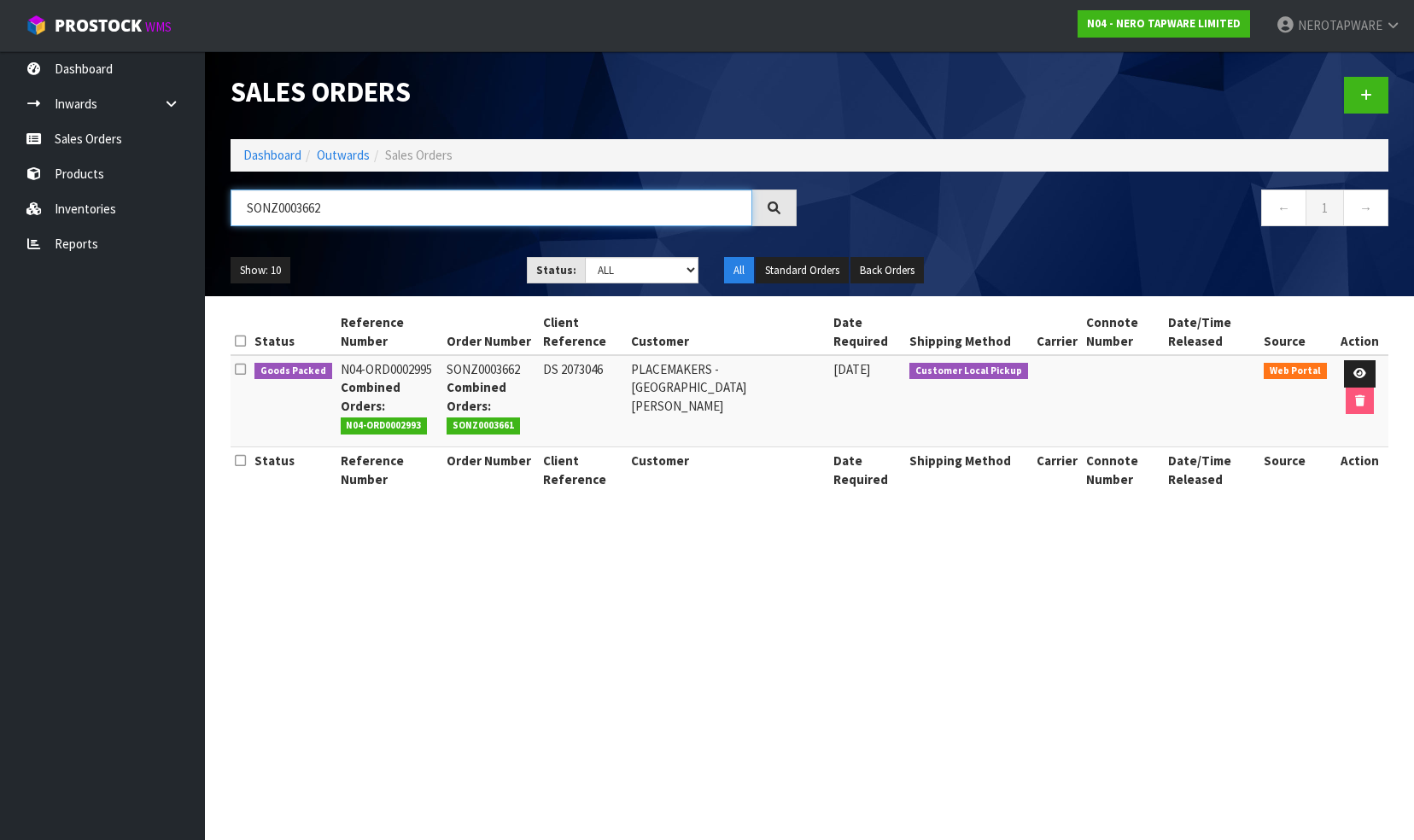
type input "SONZ0003662"
